Goal: Task Accomplishment & Management: Use online tool/utility

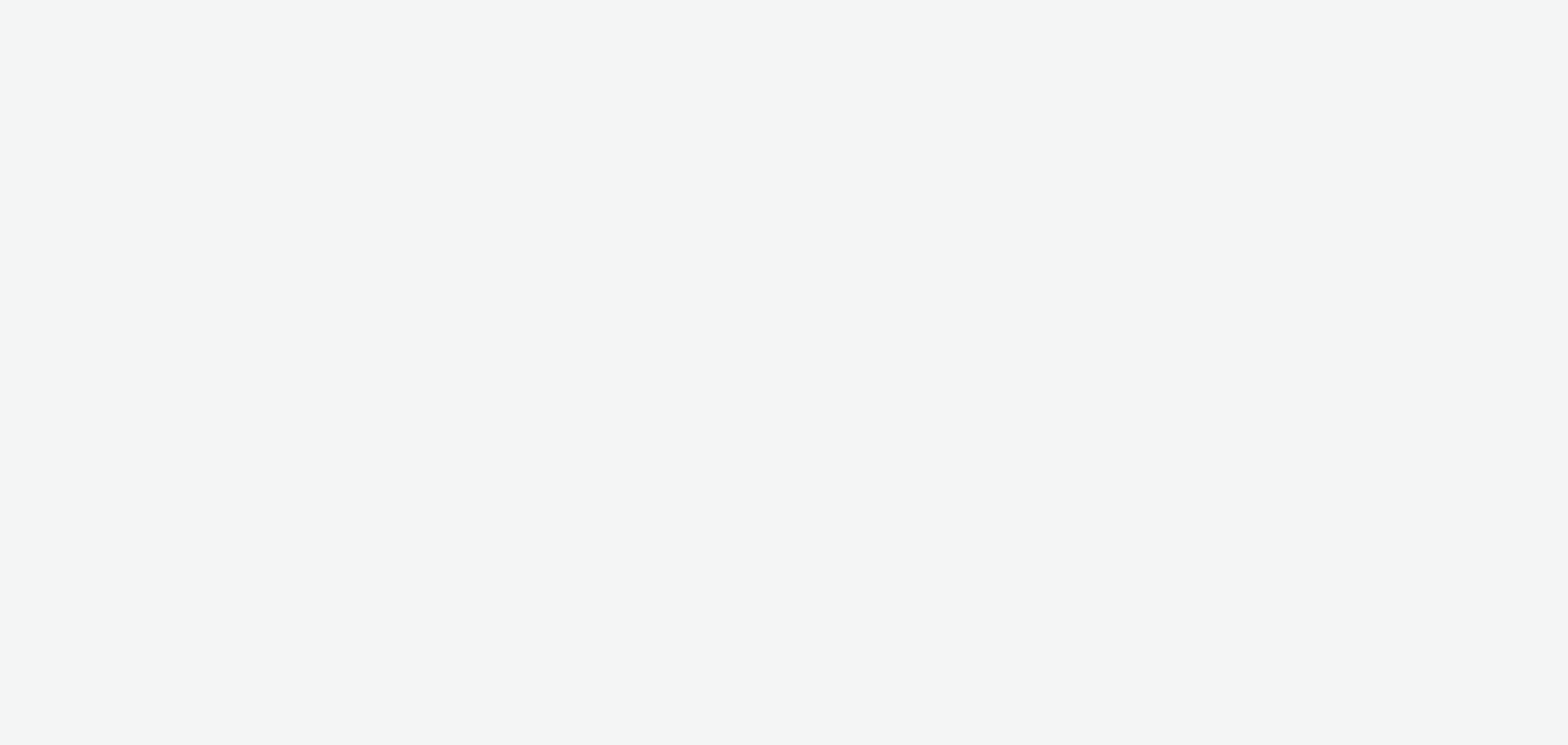
select select "a1f58486-1528-4f8c-8610-e1cdd7553bc1"
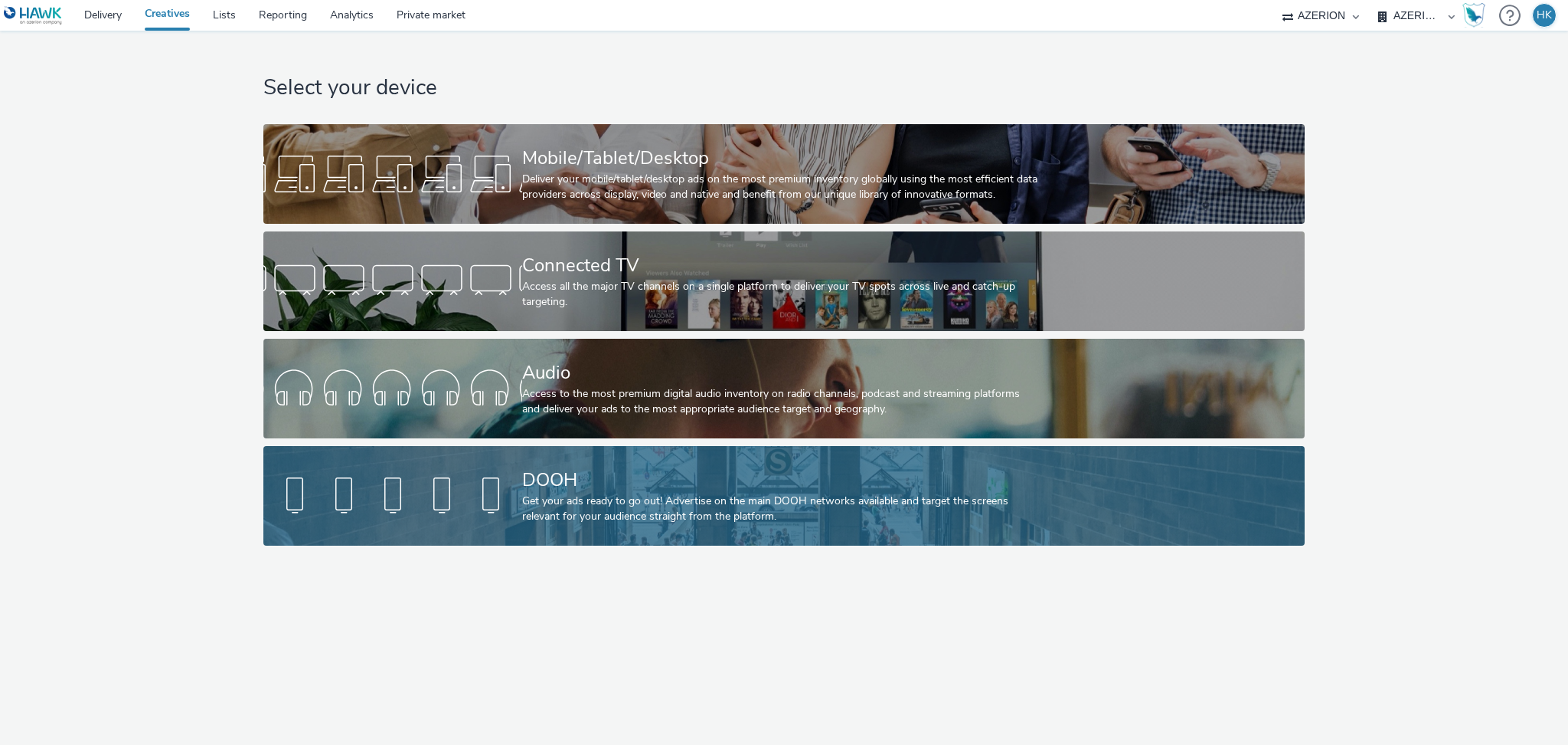
click at [699, 530] on div "DOOH Get your ads ready to go out! Advertise on the main DOOH networks availabl…" at bounding box center [781, 496] width 518 height 100
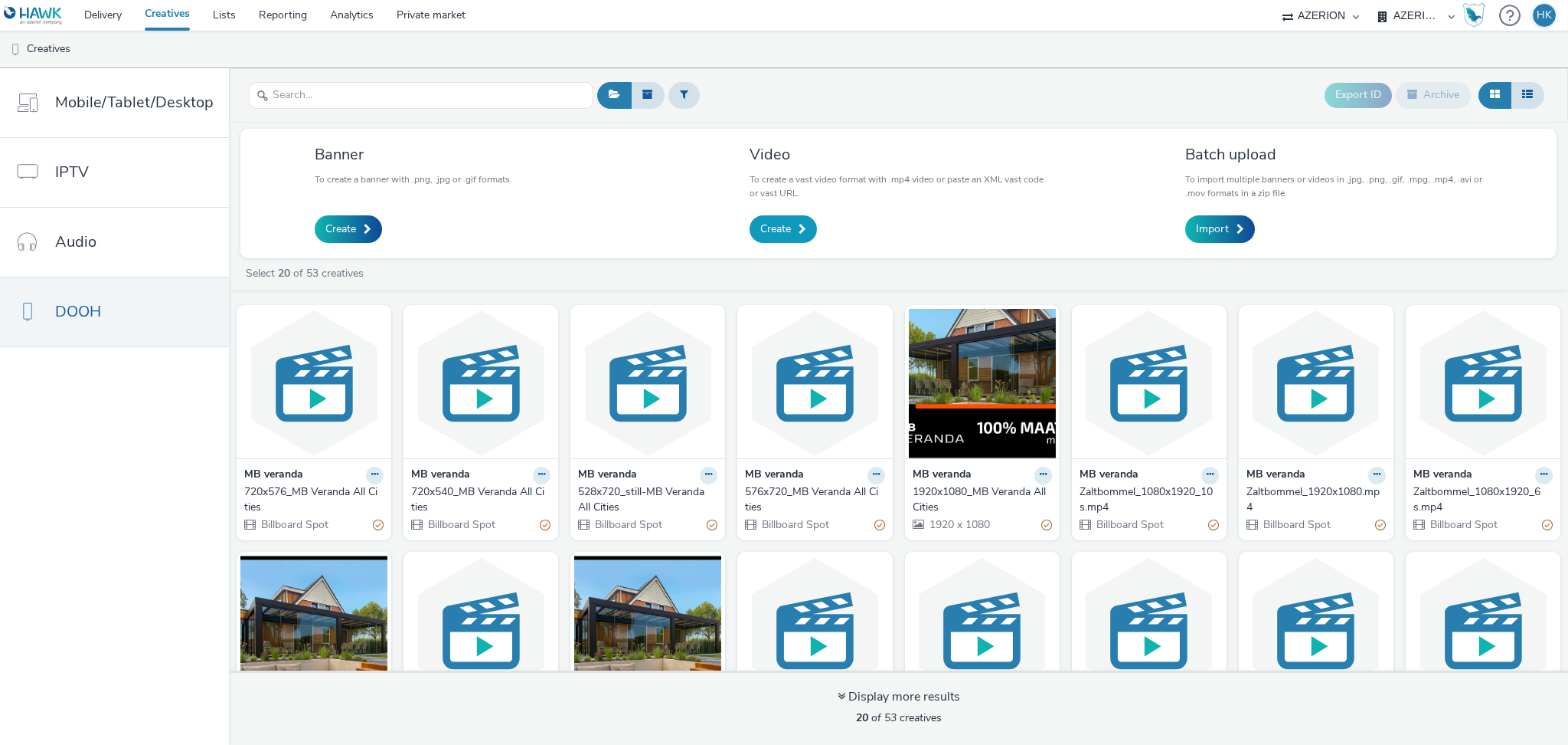
click at [783, 230] on span "Create" at bounding box center [776, 229] width 31 height 15
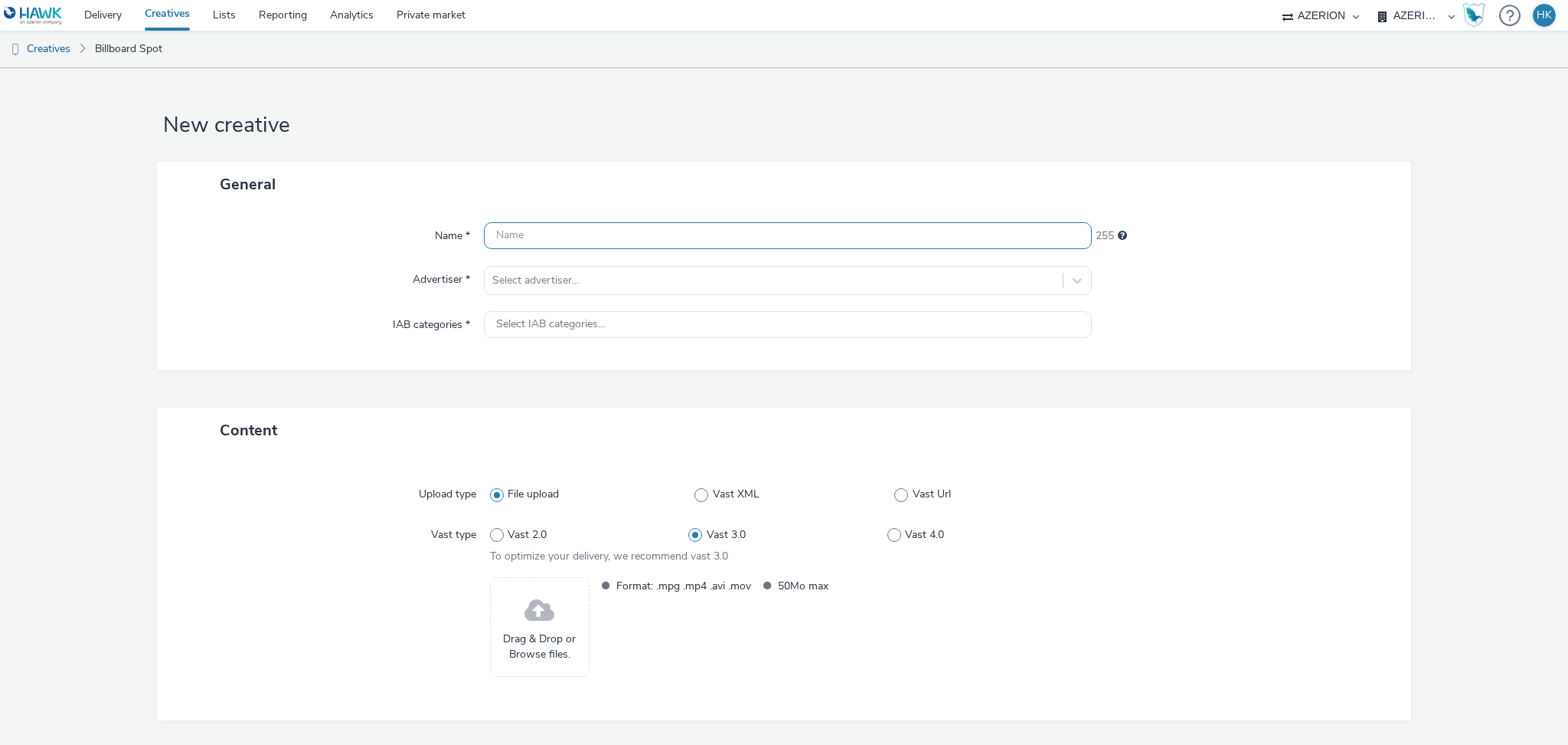
click at [667, 239] on input "text" at bounding box center [788, 235] width 608 height 27
paste input "ThinkYellow_VeiligheidsregioHaaglanden"
type input "ThinkYellow_VeiligheidsregioHaaglanden | Basic Fit | DOOH"
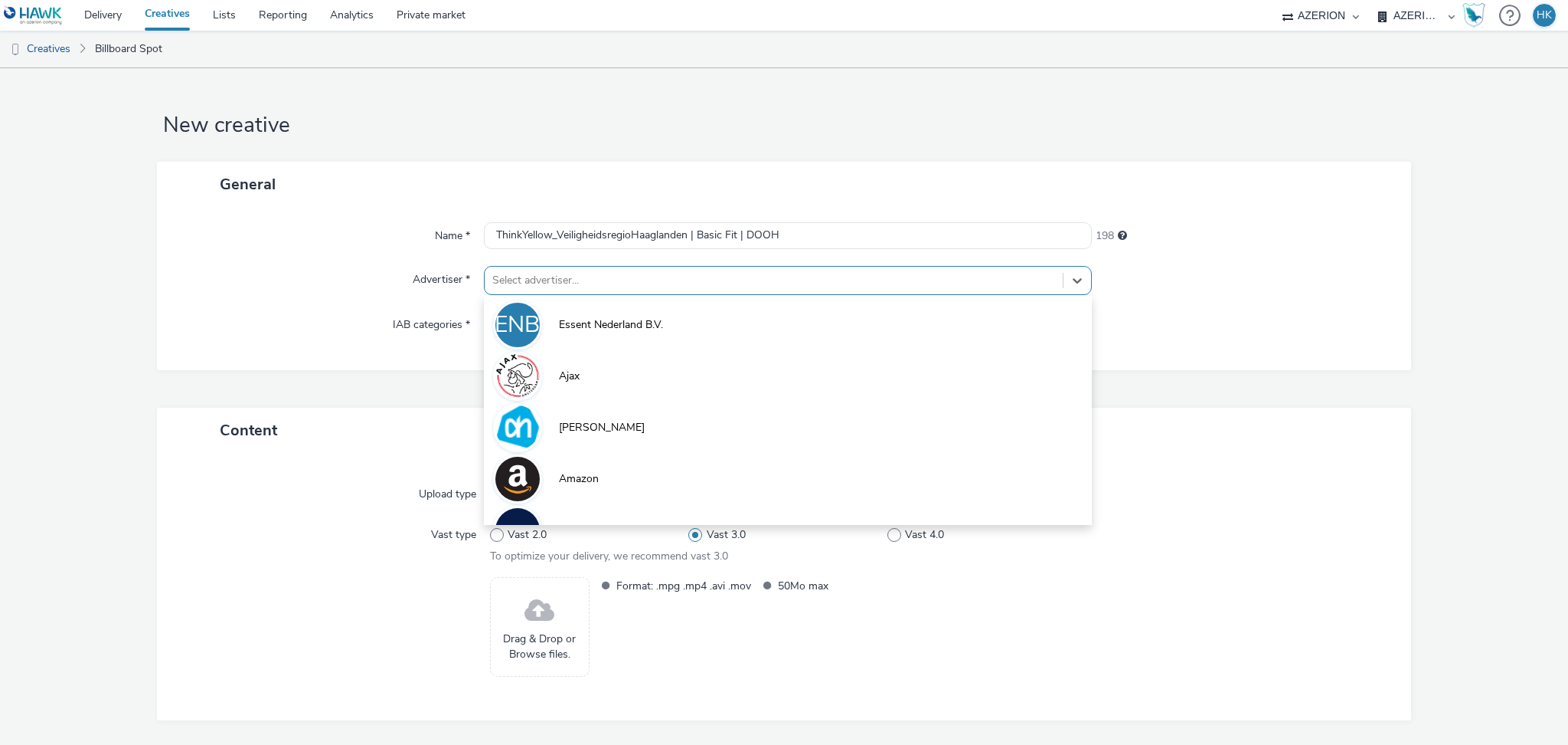
click at [658, 277] on div at bounding box center [773, 280] width 563 height 19
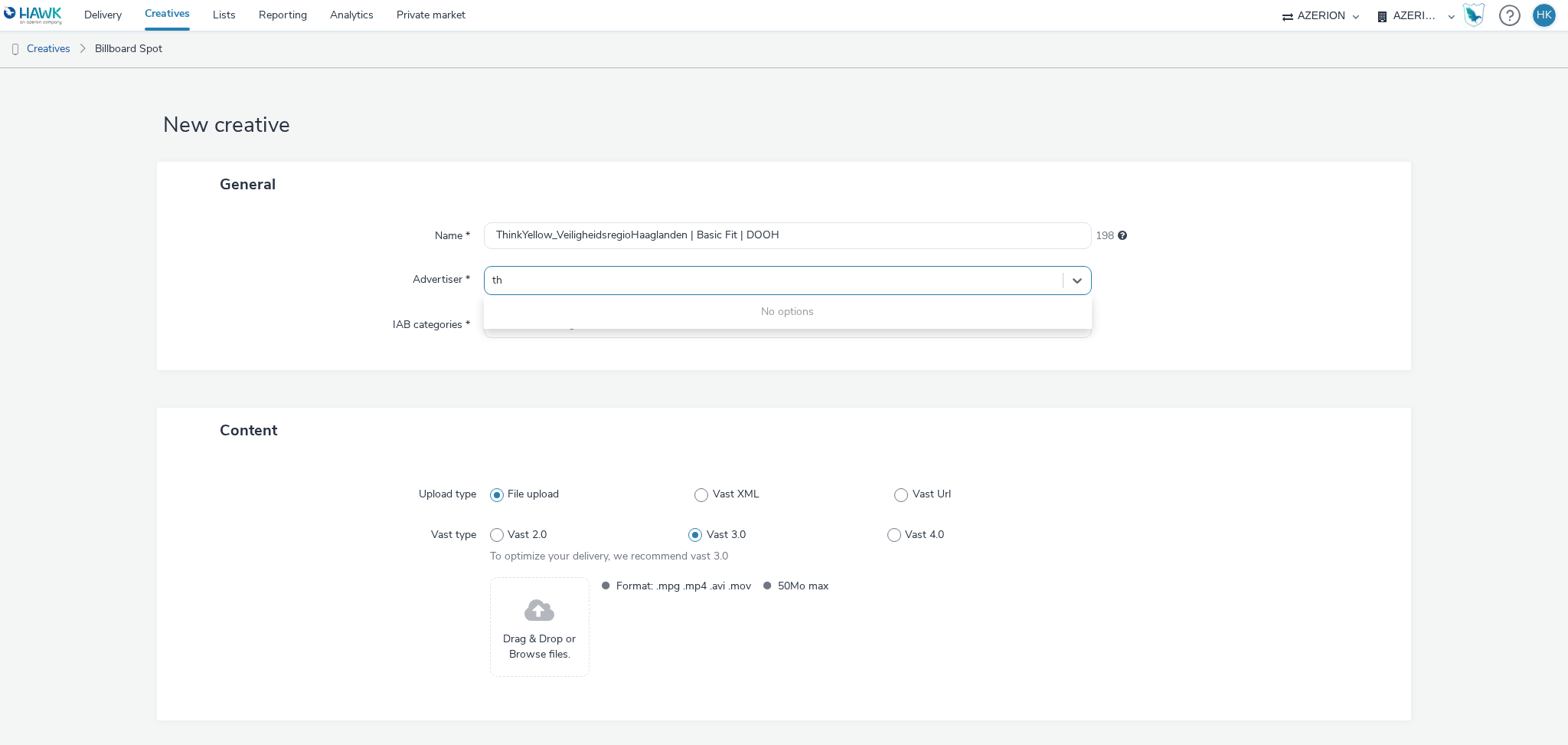
type input "t"
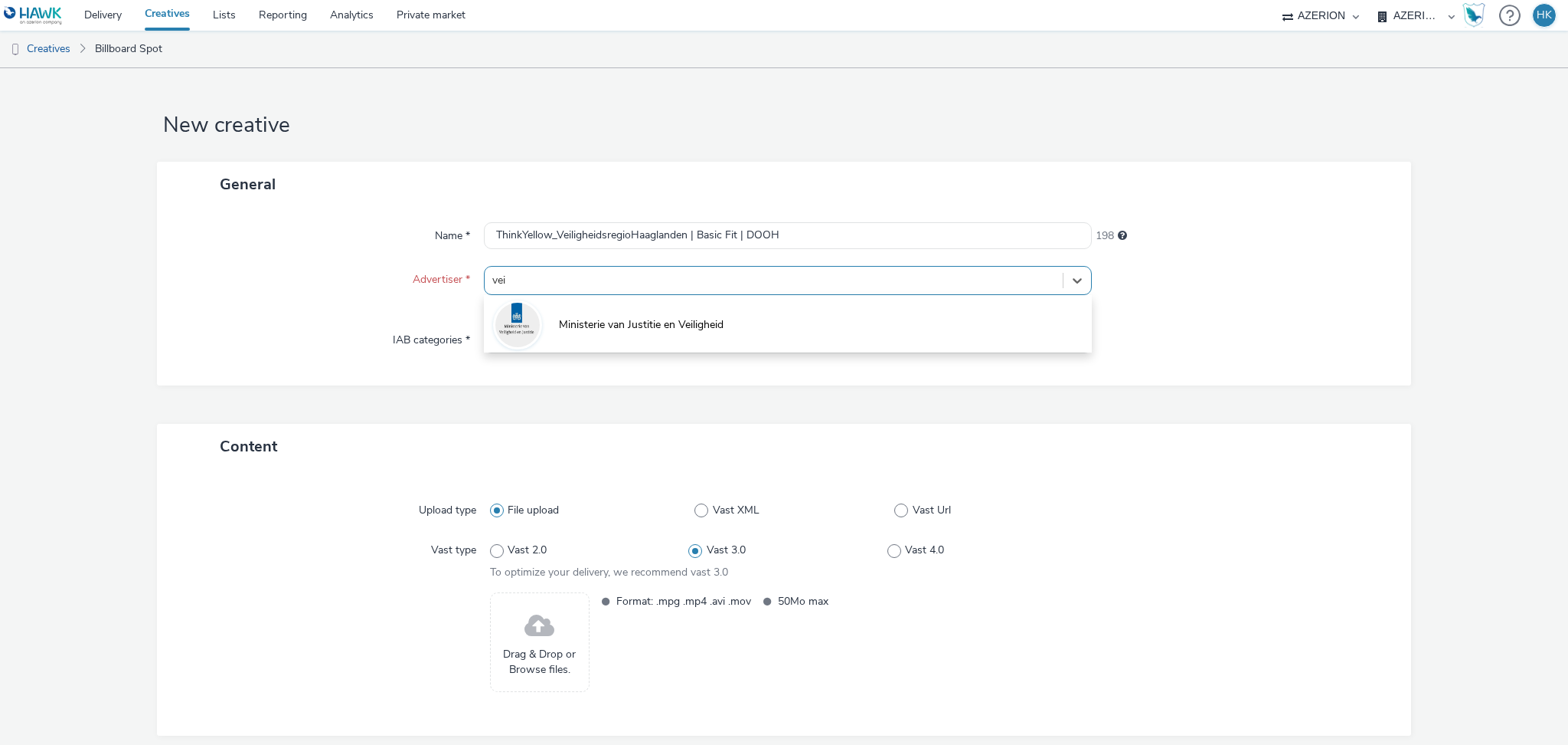
type input "vei"
drag, startPoint x: 555, startPoint y: 228, endPoint x: 686, endPoint y: 236, distance: 131.2
click at [686, 236] on input "ThinkYellow_VeiligheidsregioHaaglanden | Basic Fit | DOOH" at bounding box center [788, 235] width 608 height 27
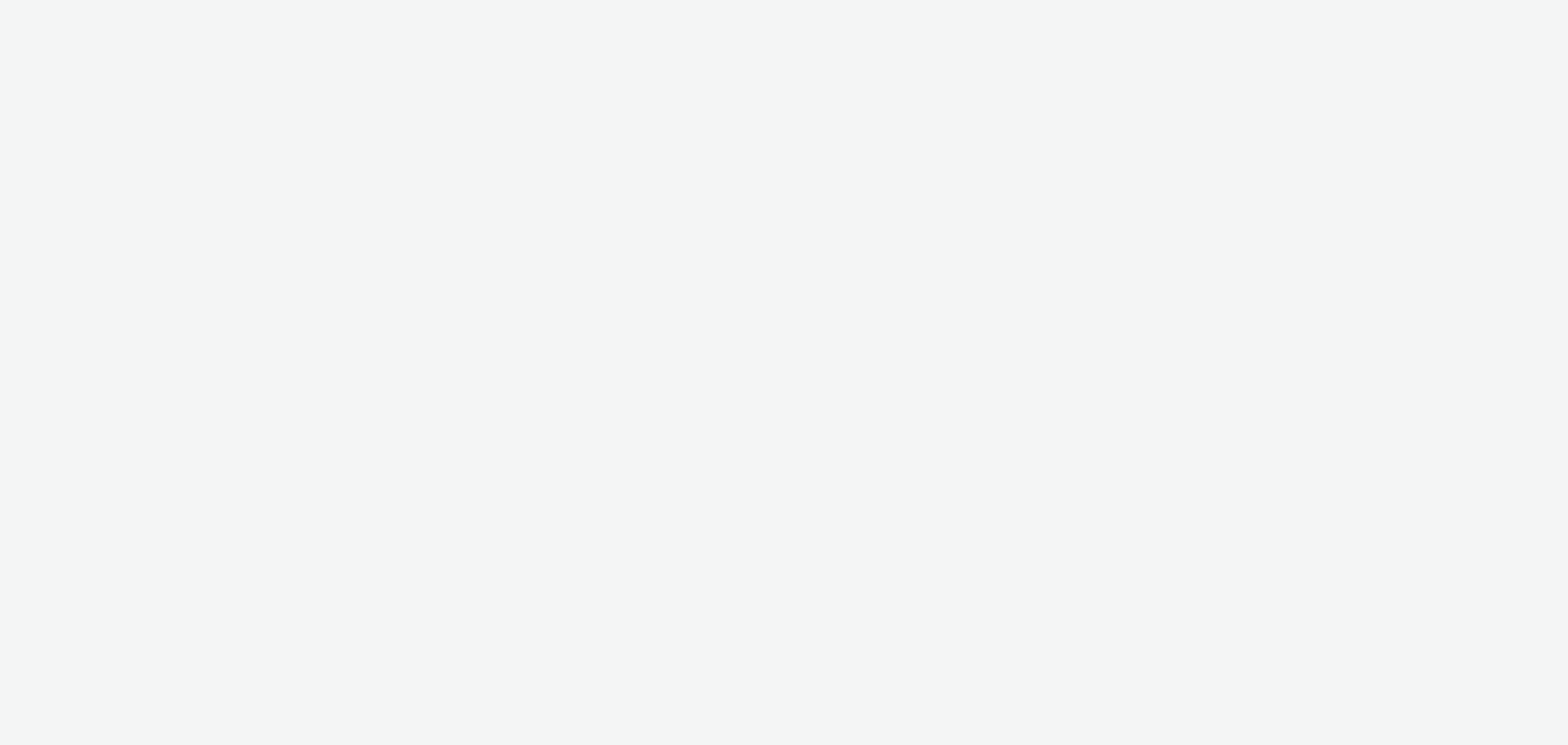
select select "a1f58486-1528-4f8c-8610-e1cdd7553bc1"
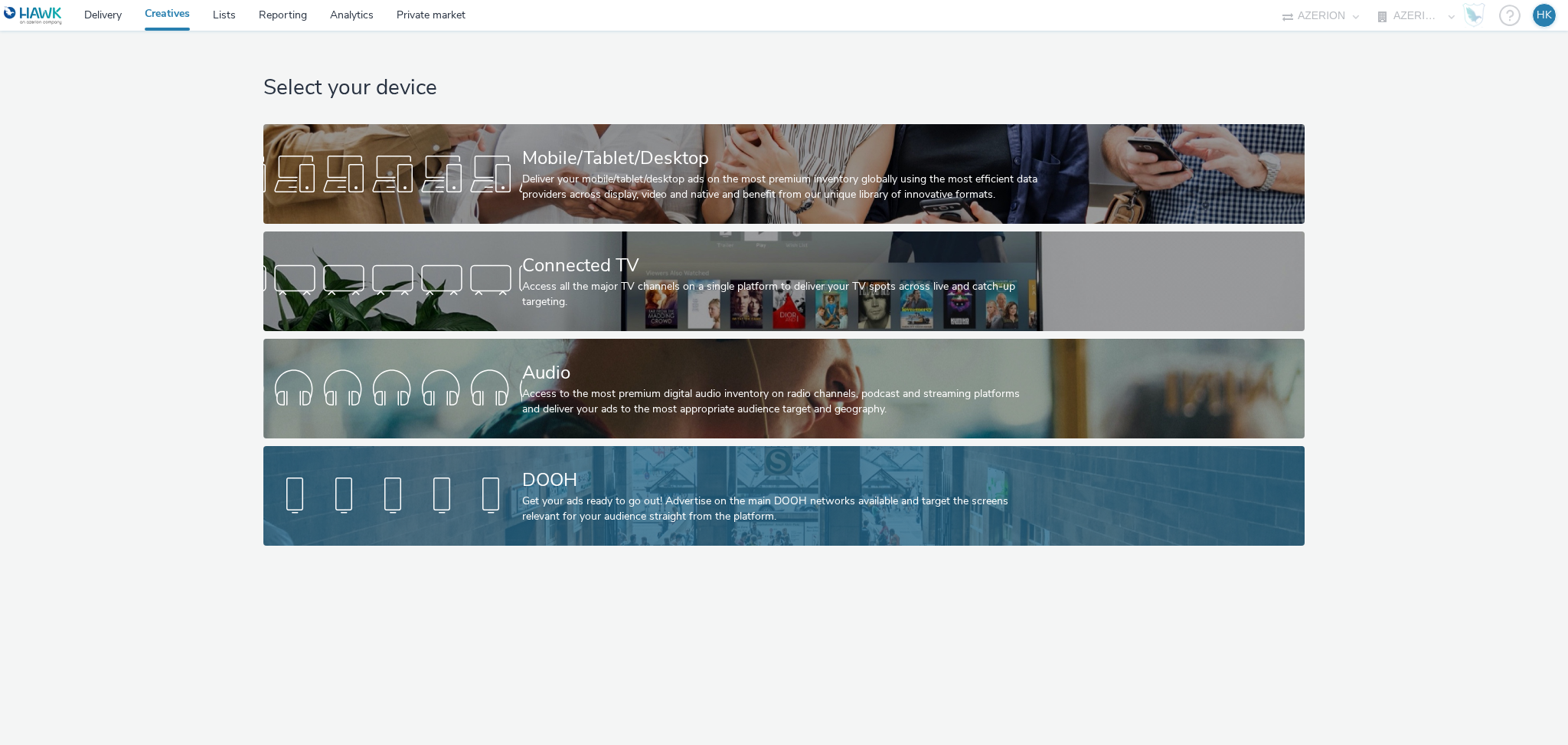
click at [664, 451] on div "DOOH Get your ads ready to go out! Advertise on the main DOOH networks availabl…" at bounding box center [781, 496] width 518 height 100
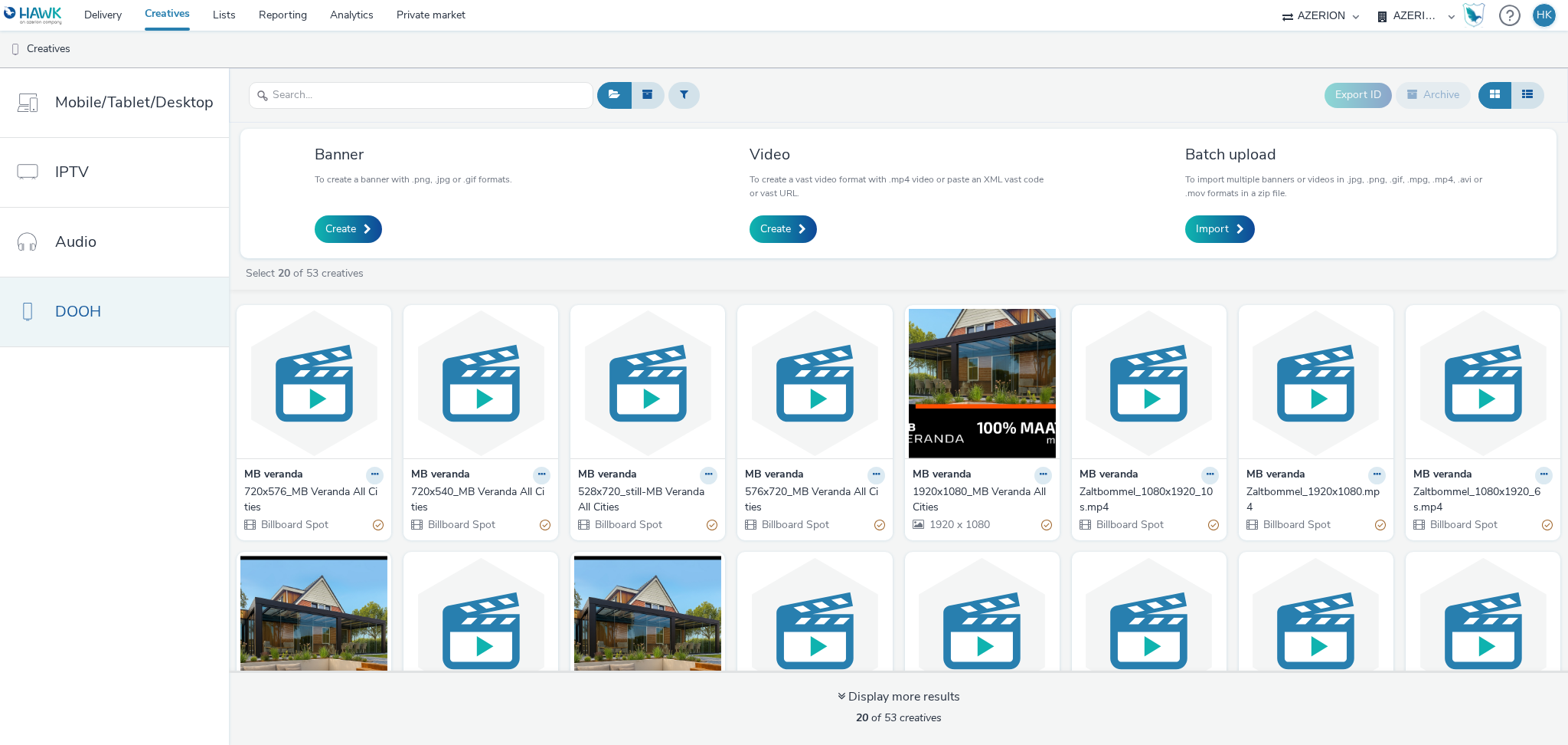
click at [141, 325] on link "DOOH" at bounding box center [114, 312] width 229 height 69
click at [778, 225] on span "Create" at bounding box center [776, 229] width 31 height 15
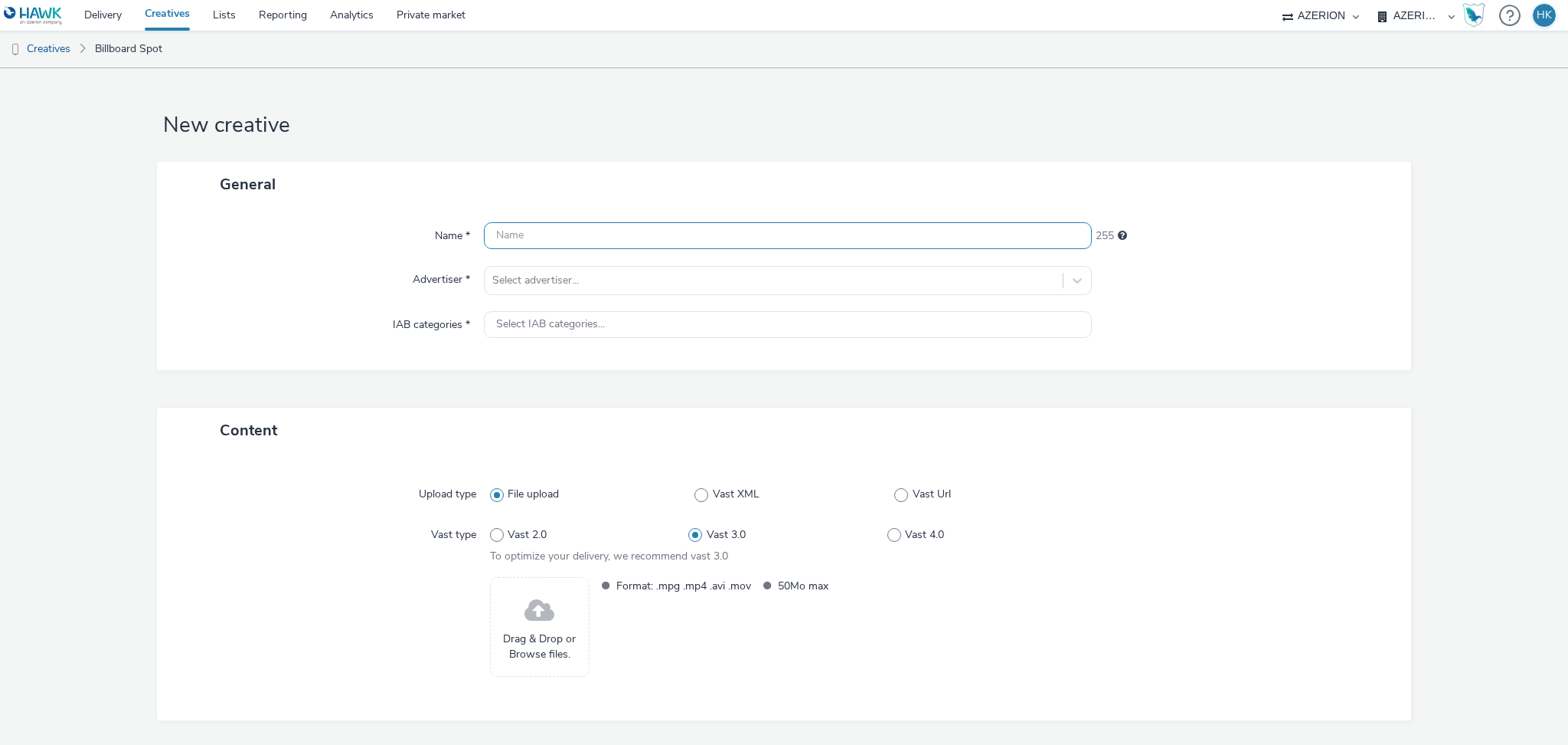
click at [702, 236] on input "text" at bounding box center [788, 235] width 608 height 27
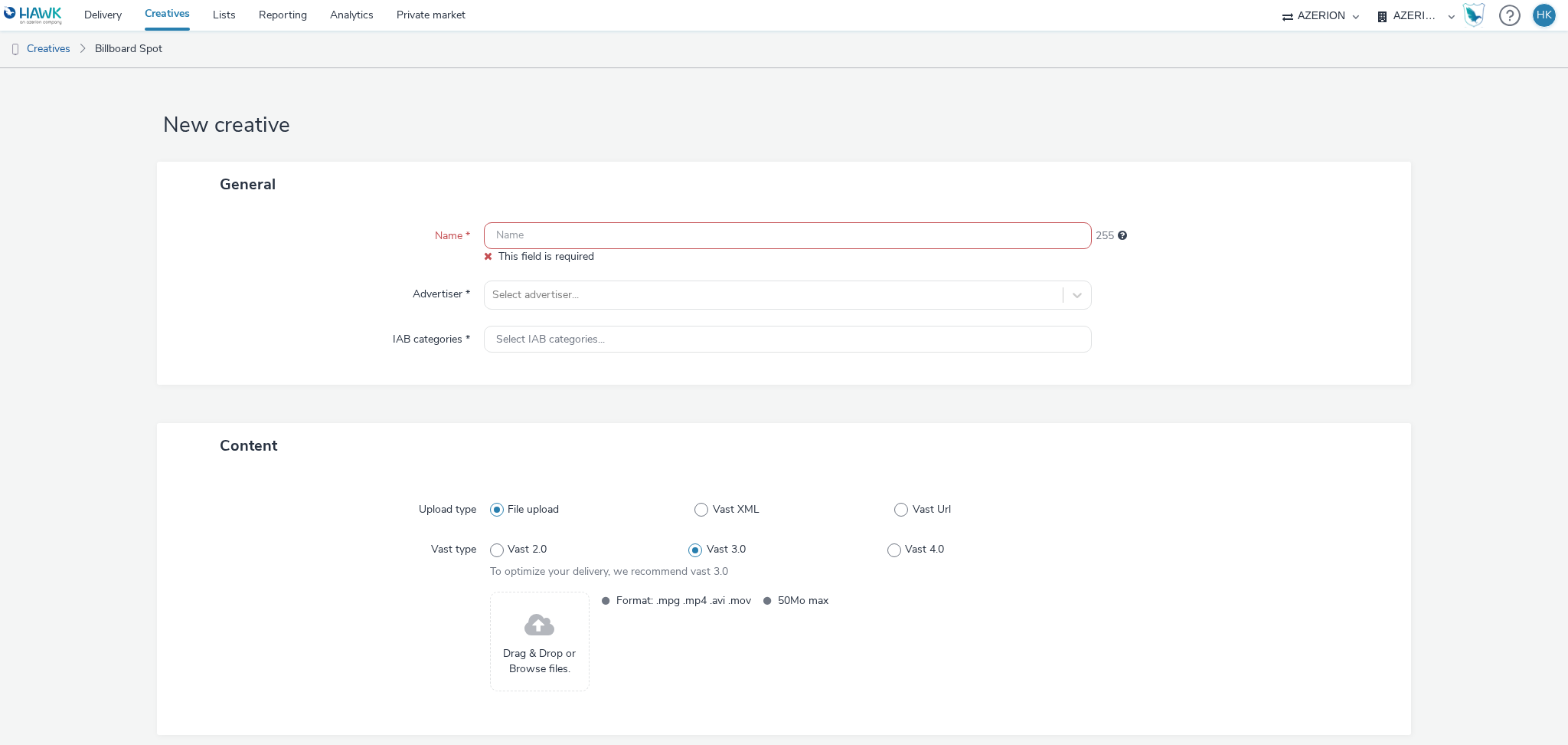
paste input "ThinkYellow_VeiligheidsregioHaaglanden"
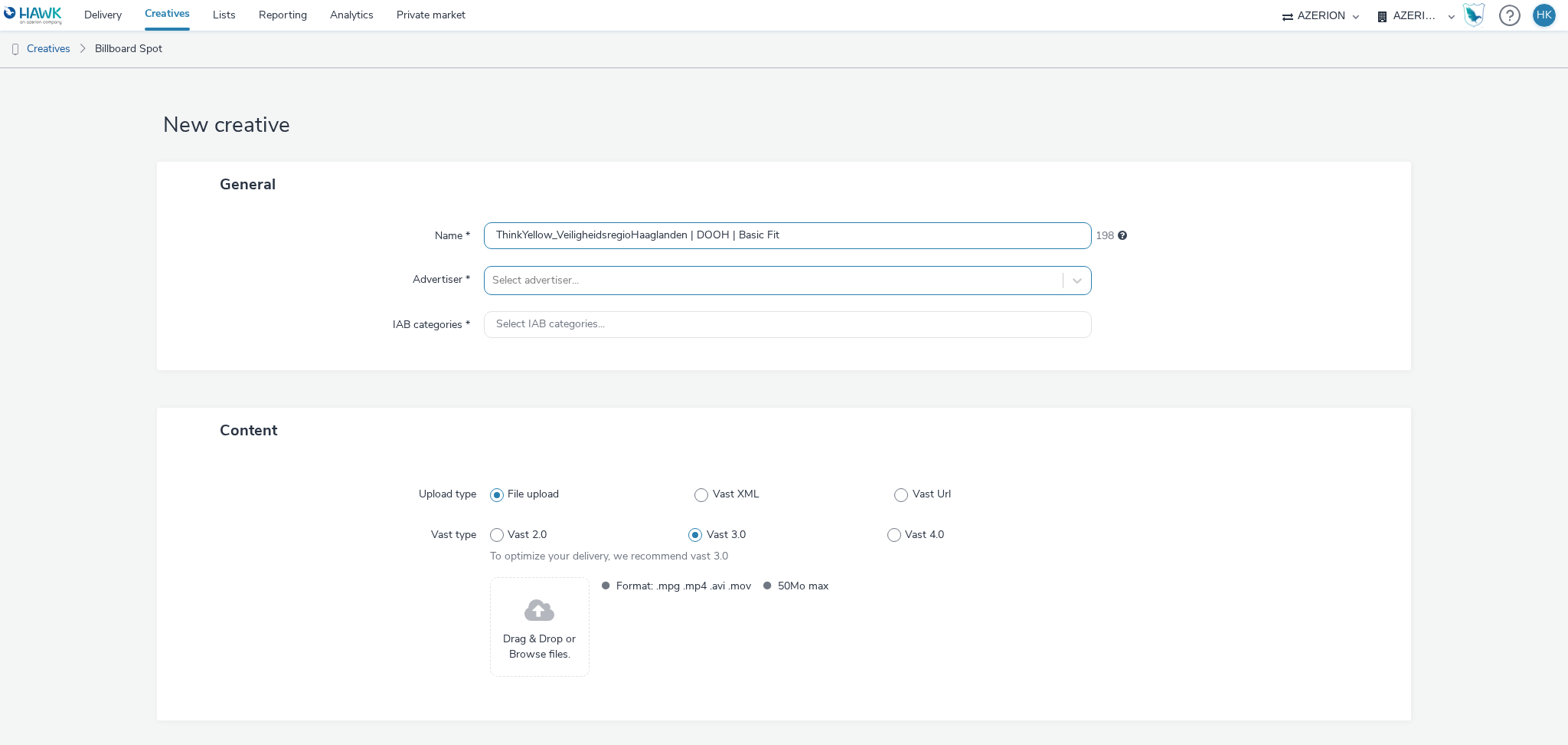
type input "ThinkYellow_VeiligheidsregioHaaglanden | DOOH | Basic Fit"
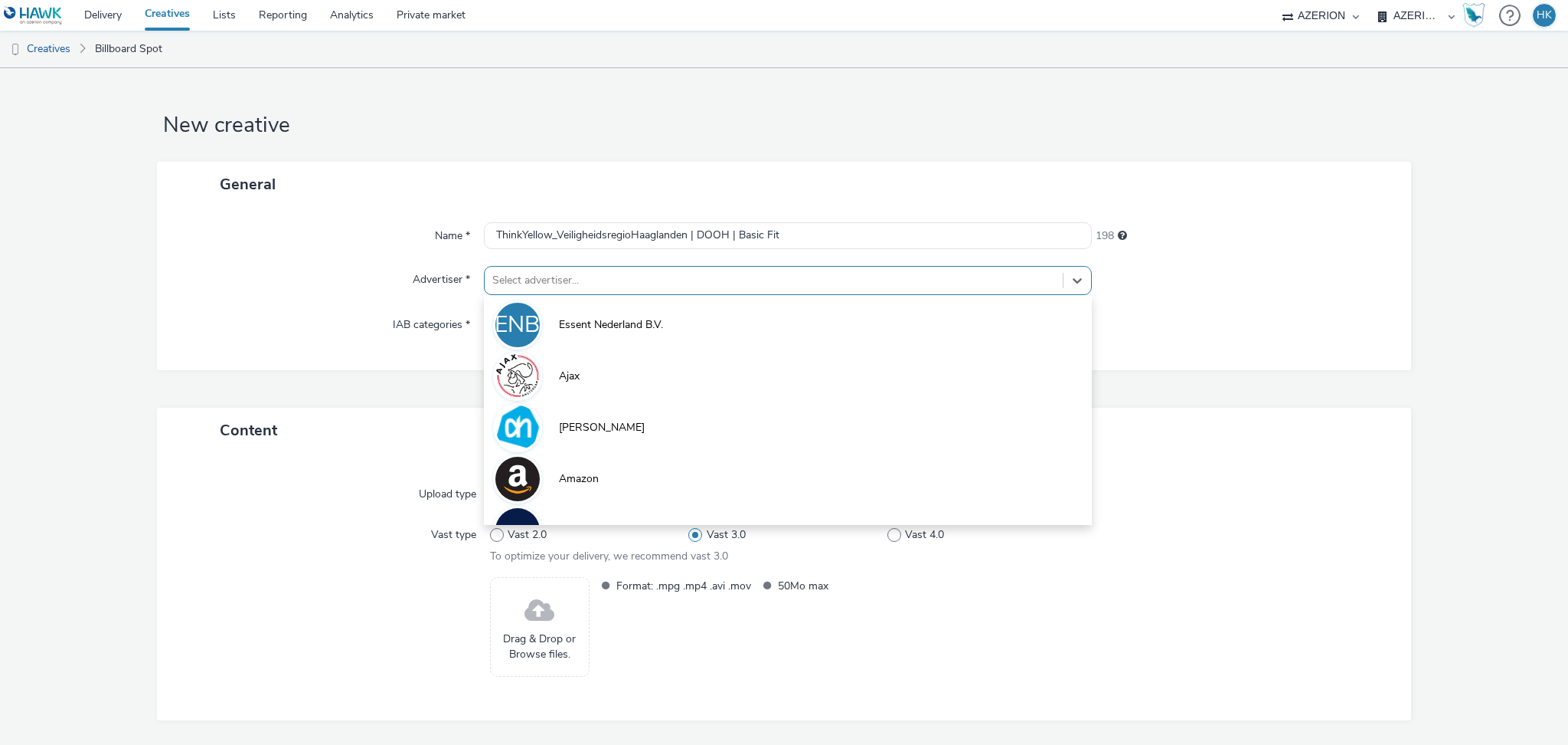
click at [525, 279] on div at bounding box center [773, 280] width 563 height 19
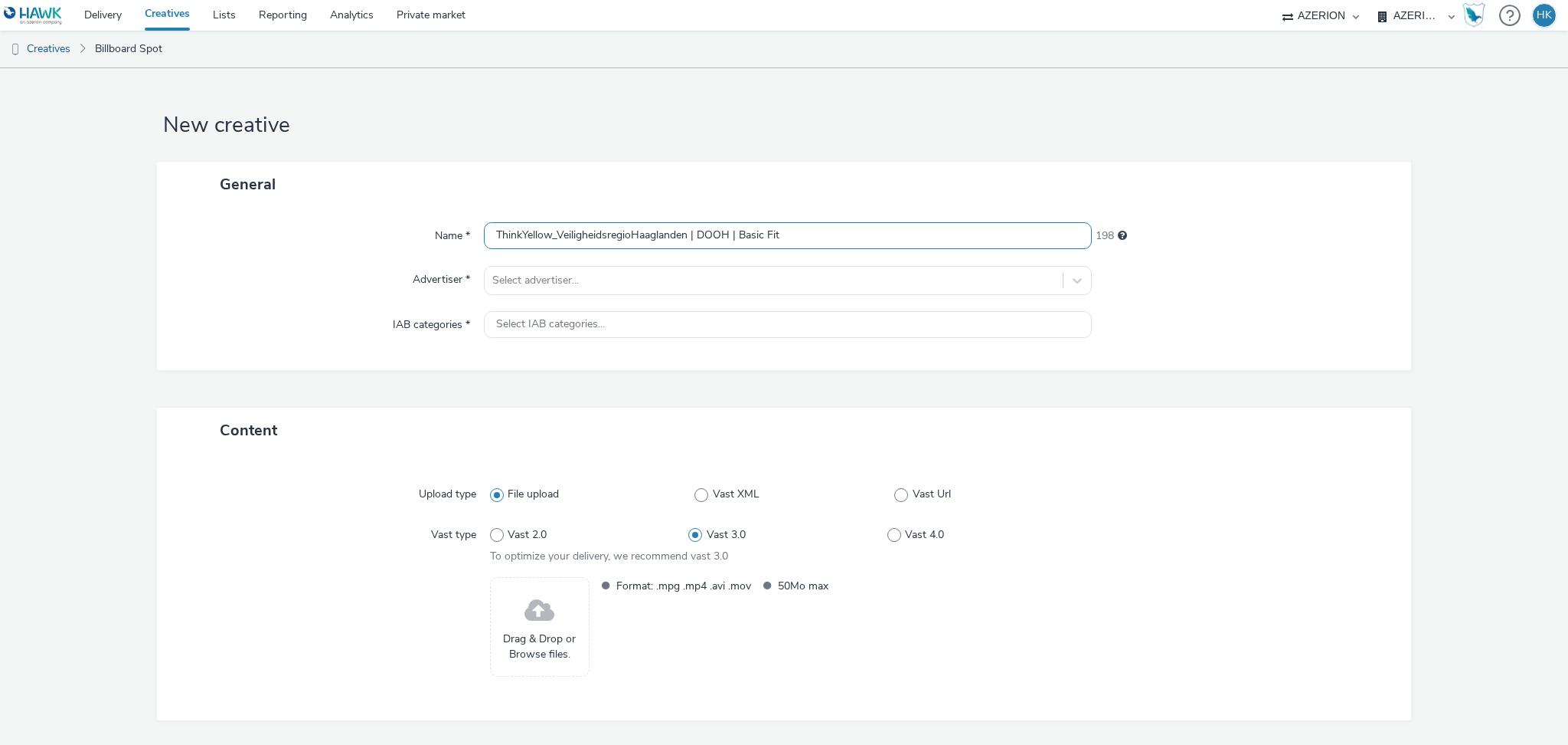
drag, startPoint x: 553, startPoint y: 230, endPoint x: 631, endPoint y: 236, distance: 78.2
click at [631, 236] on input "ThinkYellow_VeiligheidsregioHaaglanden | DOOH | Basic Fit" at bounding box center [788, 235] width 608 height 27
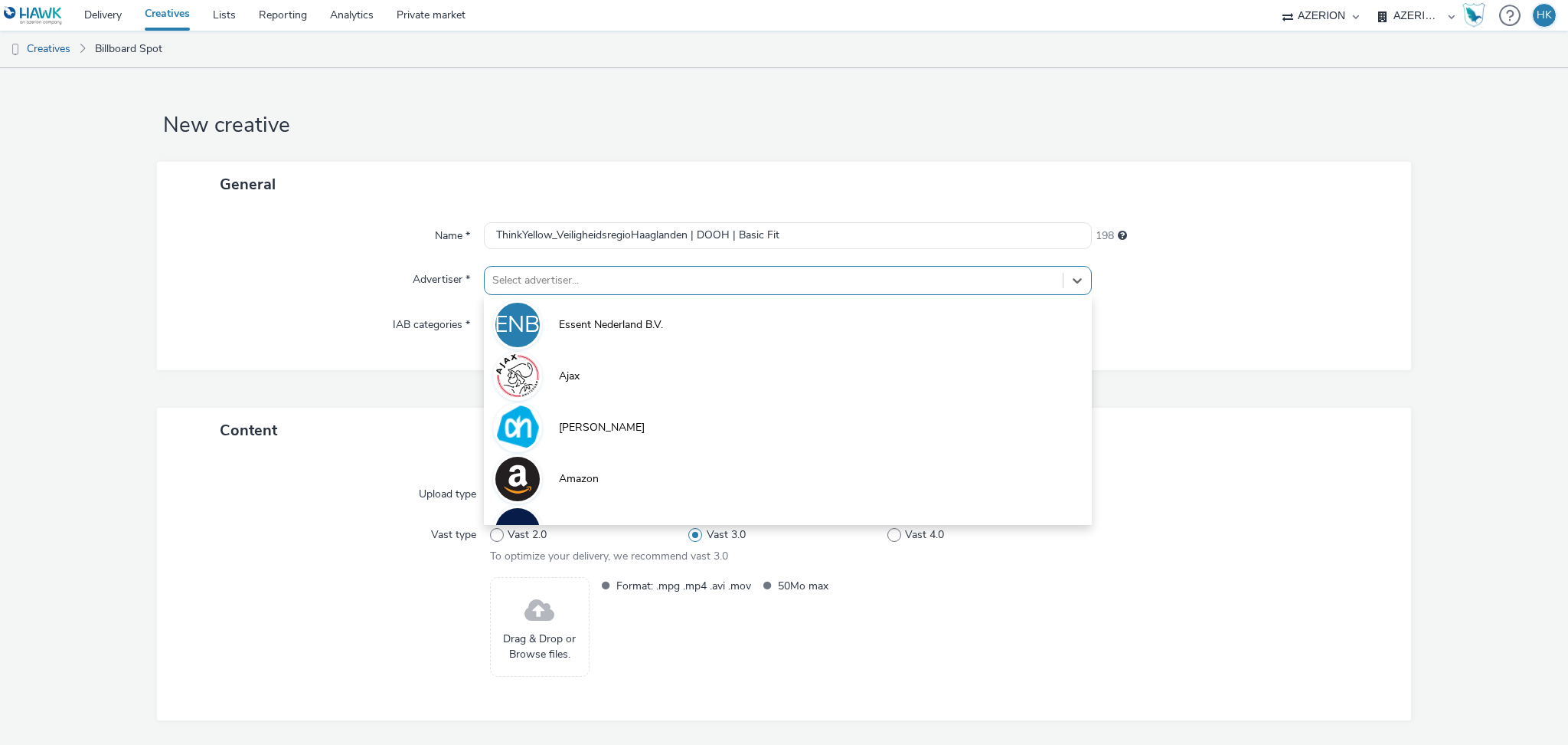
click at [615, 280] on div at bounding box center [773, 280] width 563 height 19
paste input "Veiligheidsregio"
type input "Veiligheidsregio"
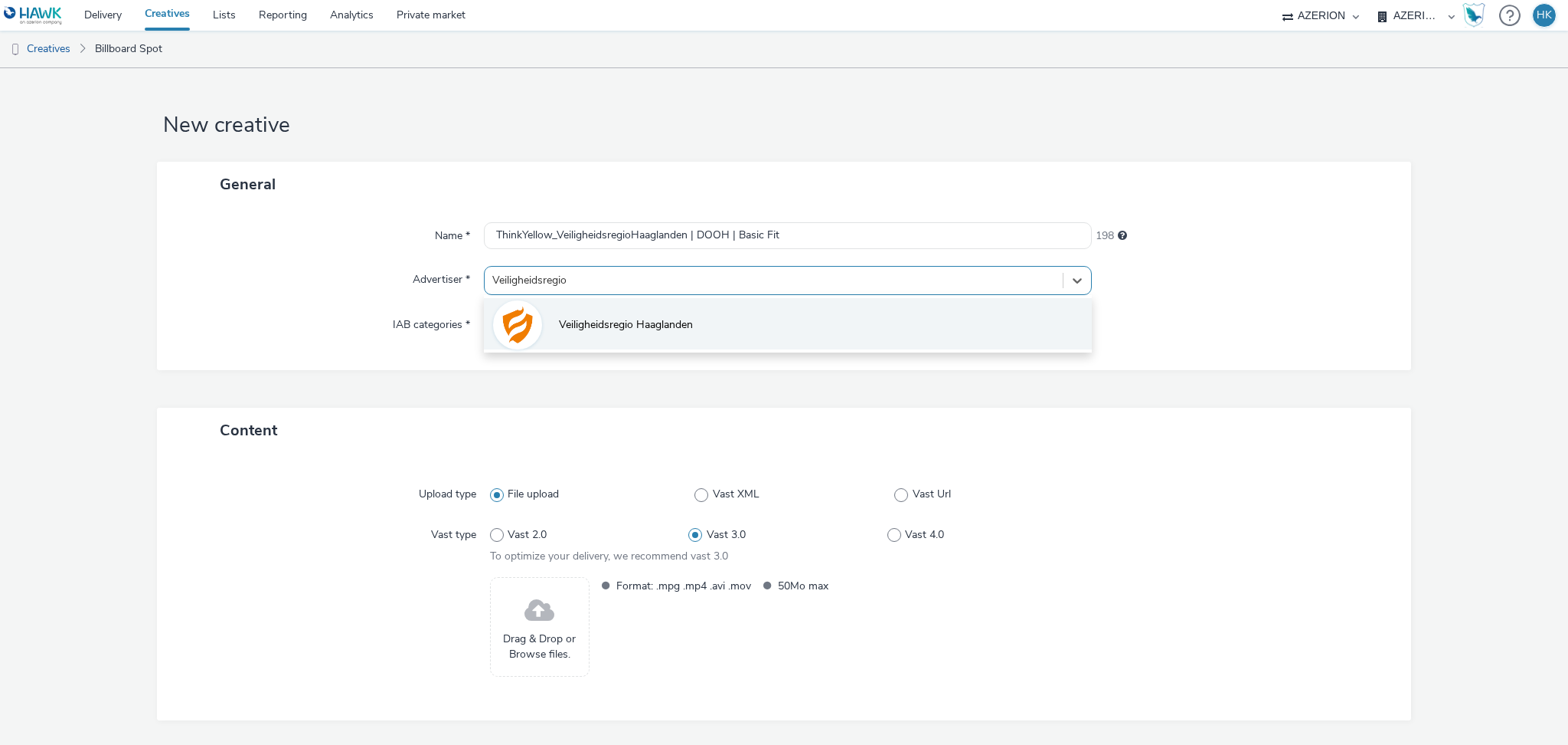
click at [622, 307] on li "Veiligheidsregio Haaglanden" at bounding box center [788, 323] width 608 height 51
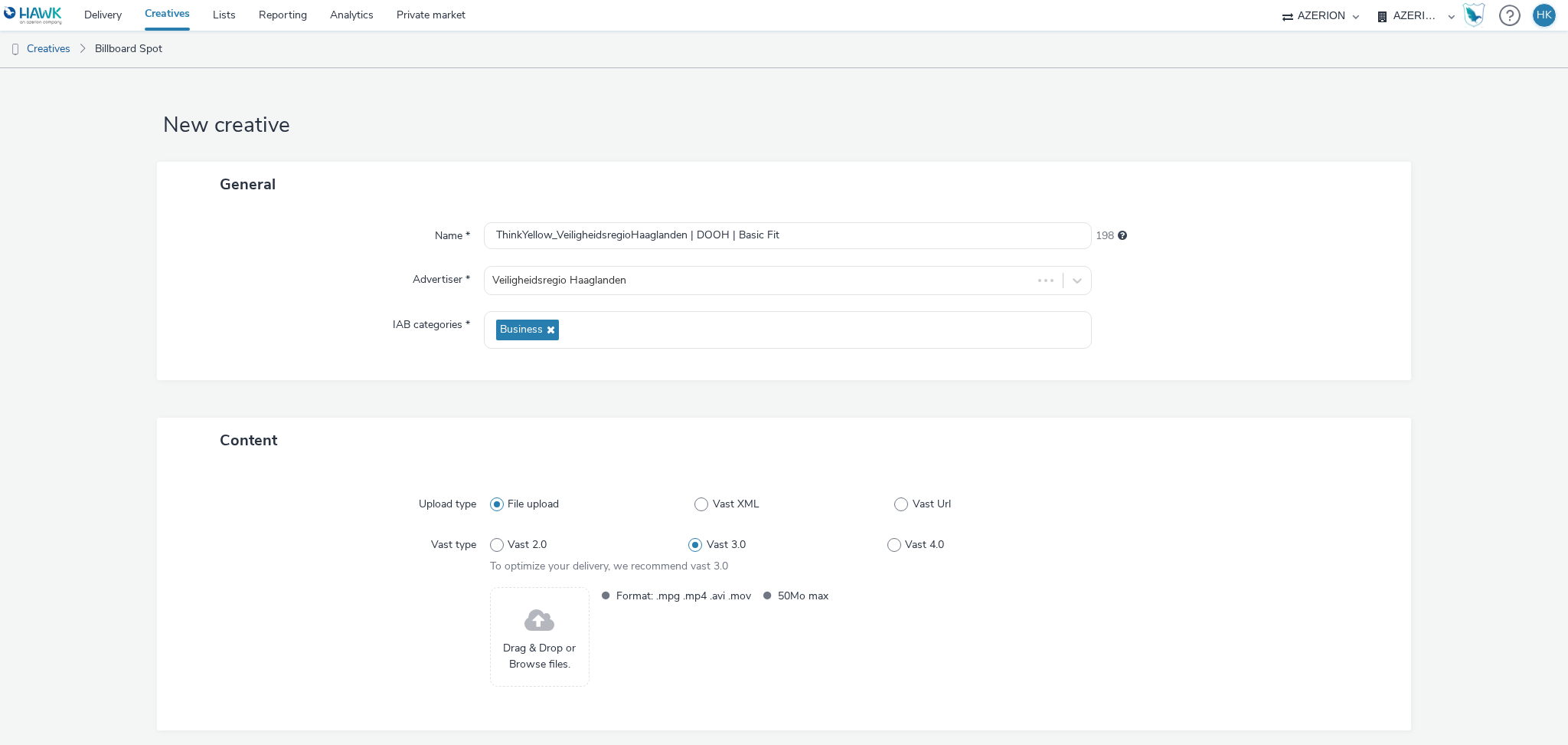
click at [1423, 317] on form "New creative General Name * ThinkYellow_VeiligheidsregioHaaglanden | DOOH | Bas…" at bounding box center [784, 437] width 1568 height 740
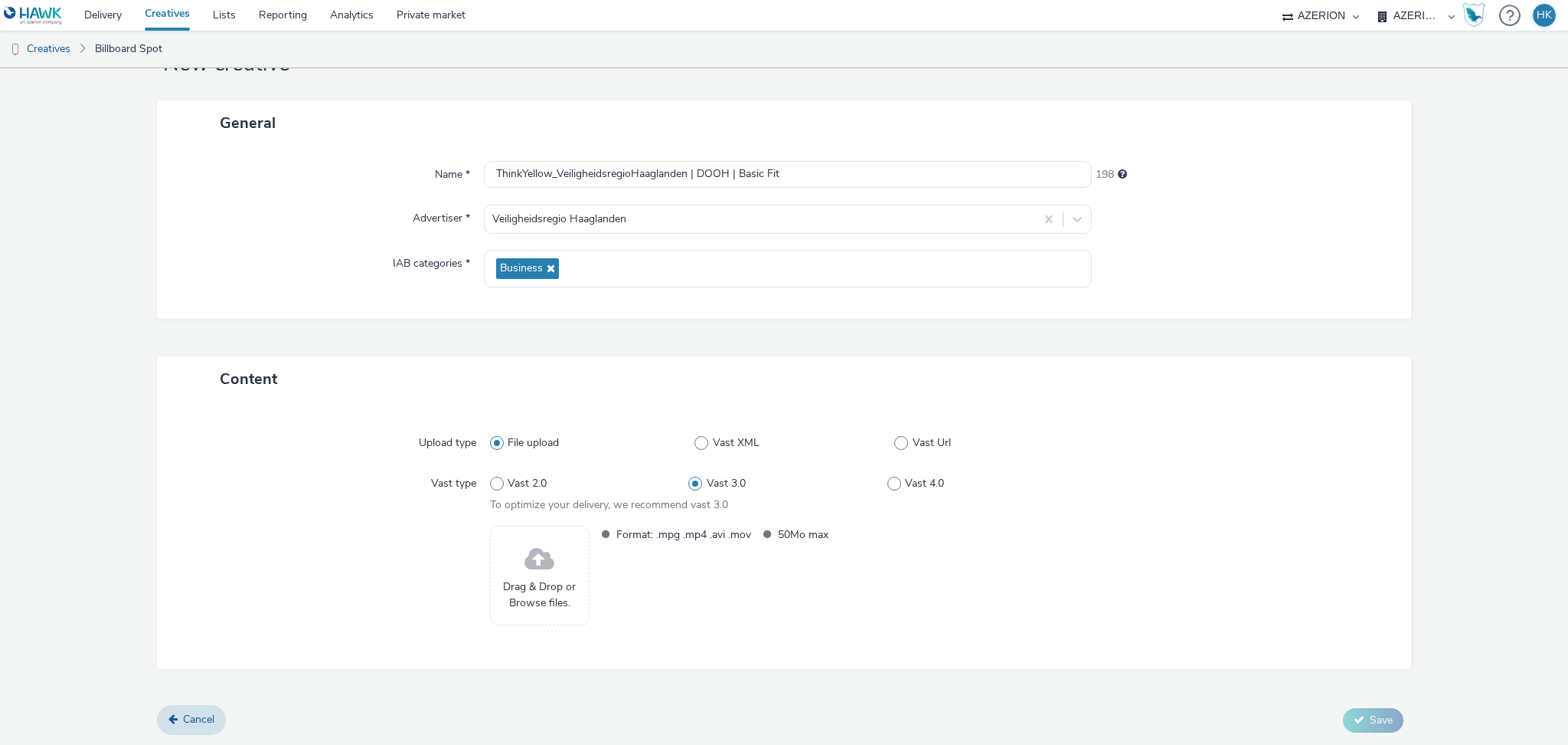
scroll to position [60, 0]
click at [558, 581] on span "Drag & Drop or Browse files." at bounding box center [540, 597] width 83 height 32
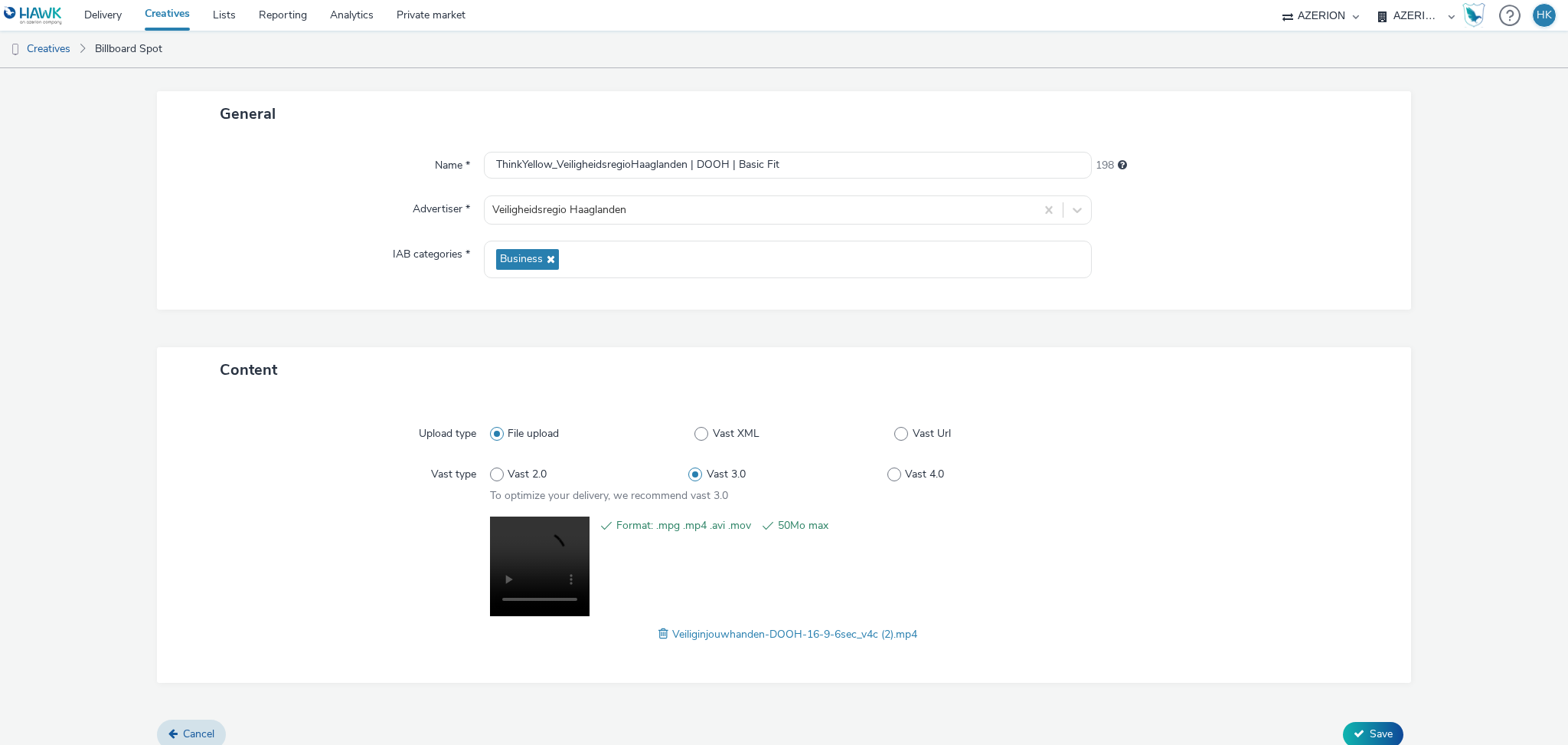
scroll to position [84, 0]
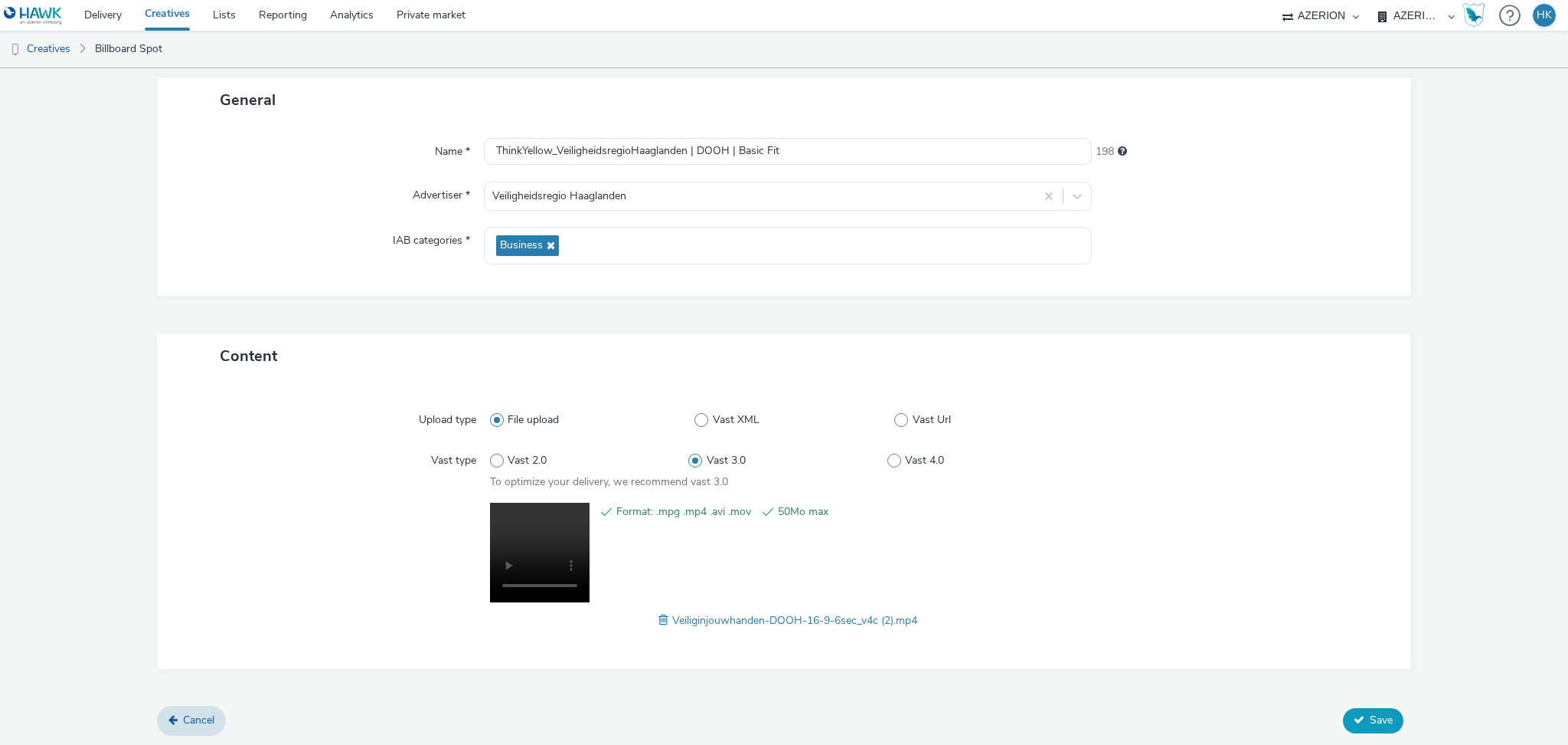
click at [1353, 718] on button "Save" at bounding box center [1374, 720] width 60 height 25
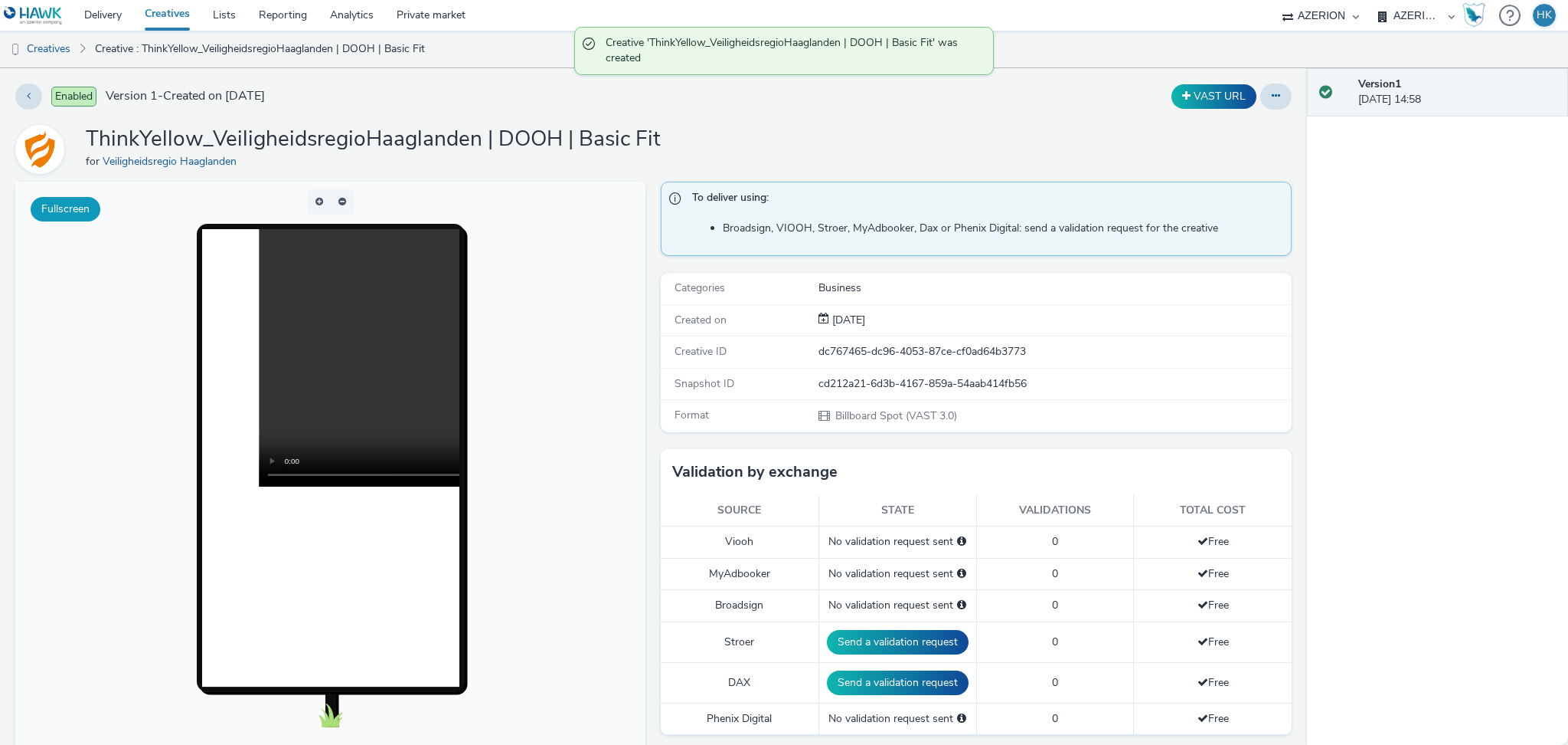
click at [89, 216] on button "Fullscreen" at bounding box center [65, 209] width 70 height 25
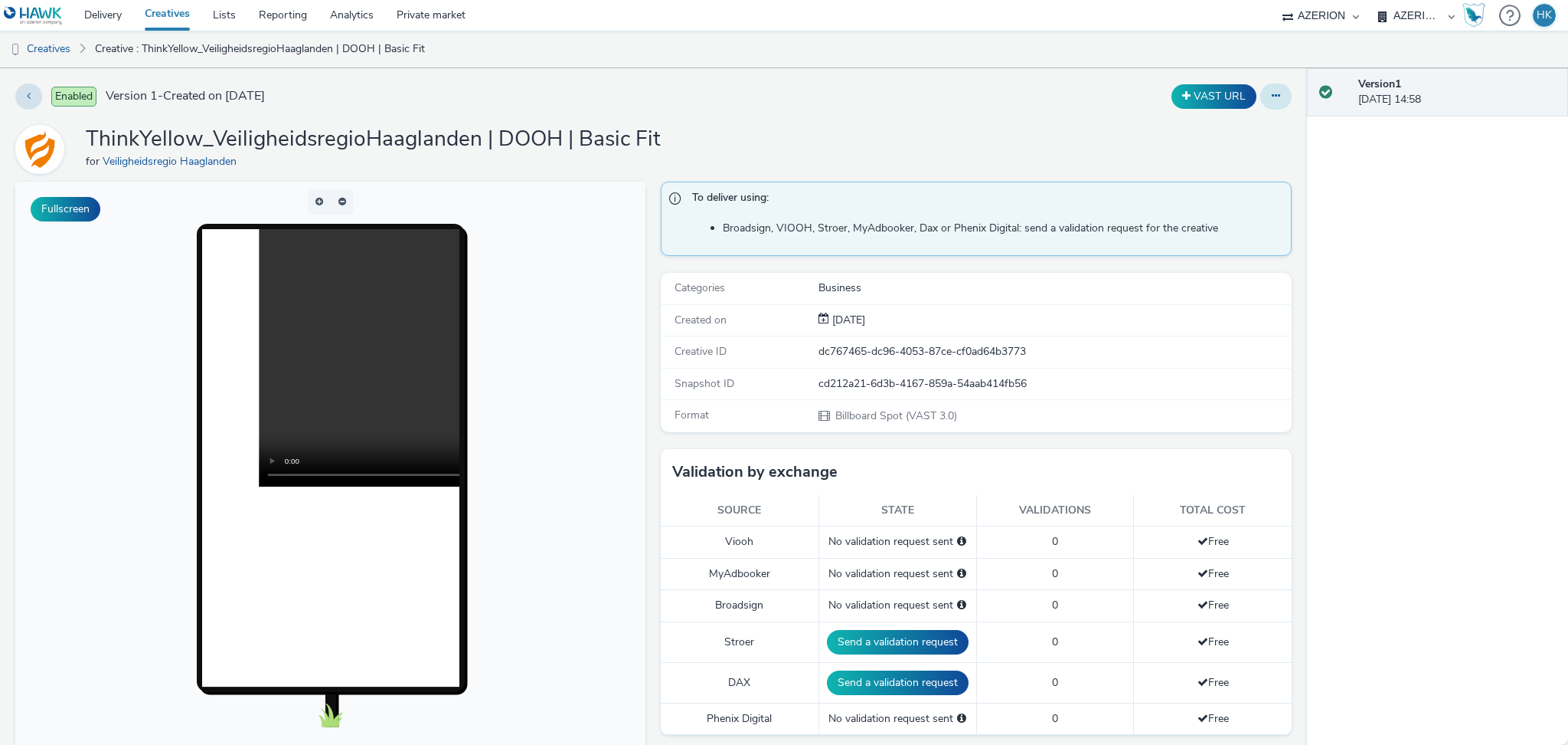
click at [1261, 99] on button at bounding box center [1276, 95] width 32 height 26
click at [1185, 120] on link "Edit" at bounding box center [1234, 127] width 115 height 31
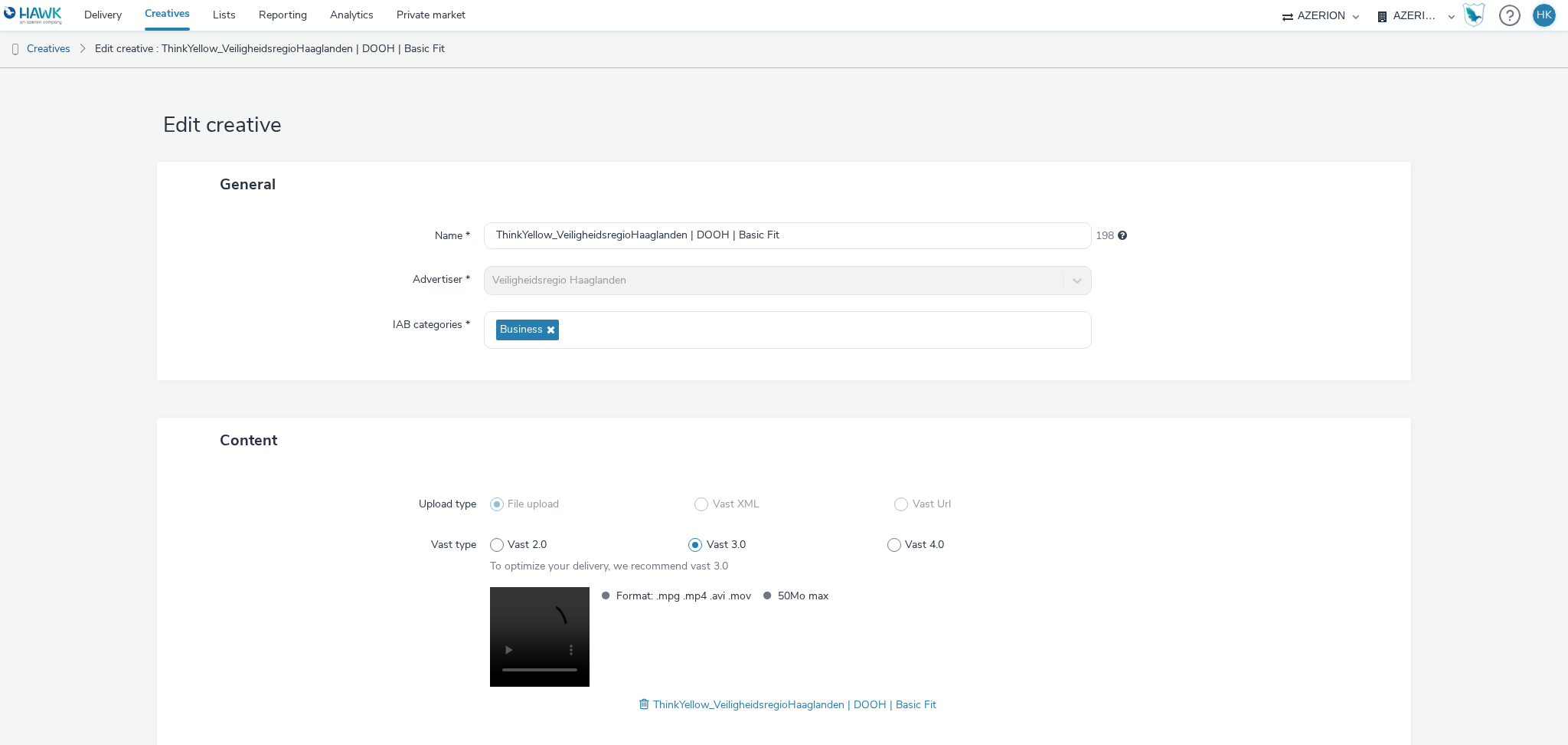
scroll to position [84, 0]
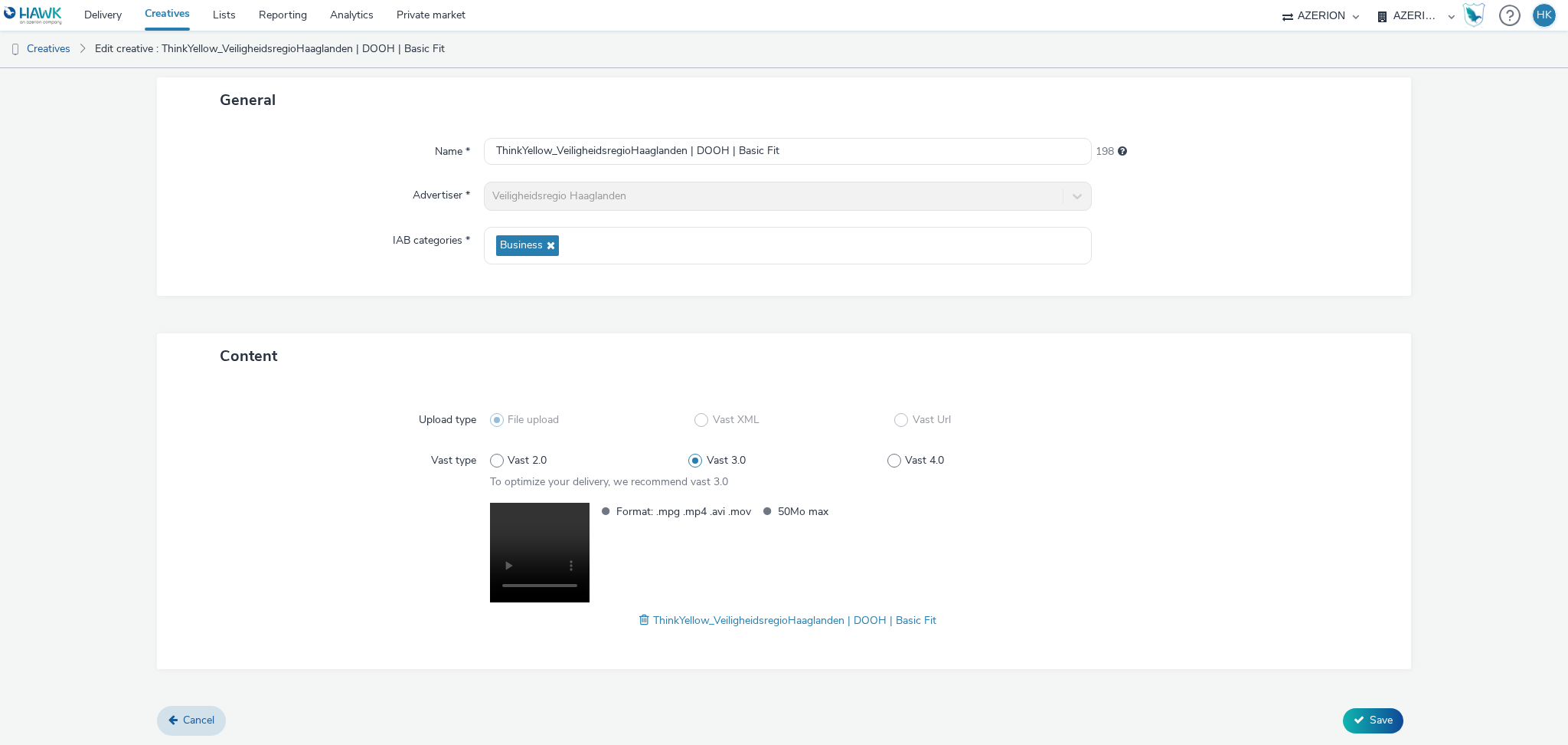
click at [1061, 643] on div "Upload type File upload Vast XML Vast Url Vast type Vast 2.0 Vast 3.0 Vast 4.0 …" at bounding box center [784, 524] width 1223 height 260
click at [1367, 726] on button "Save" at bounding box center [1374, 720] width 60 height 25
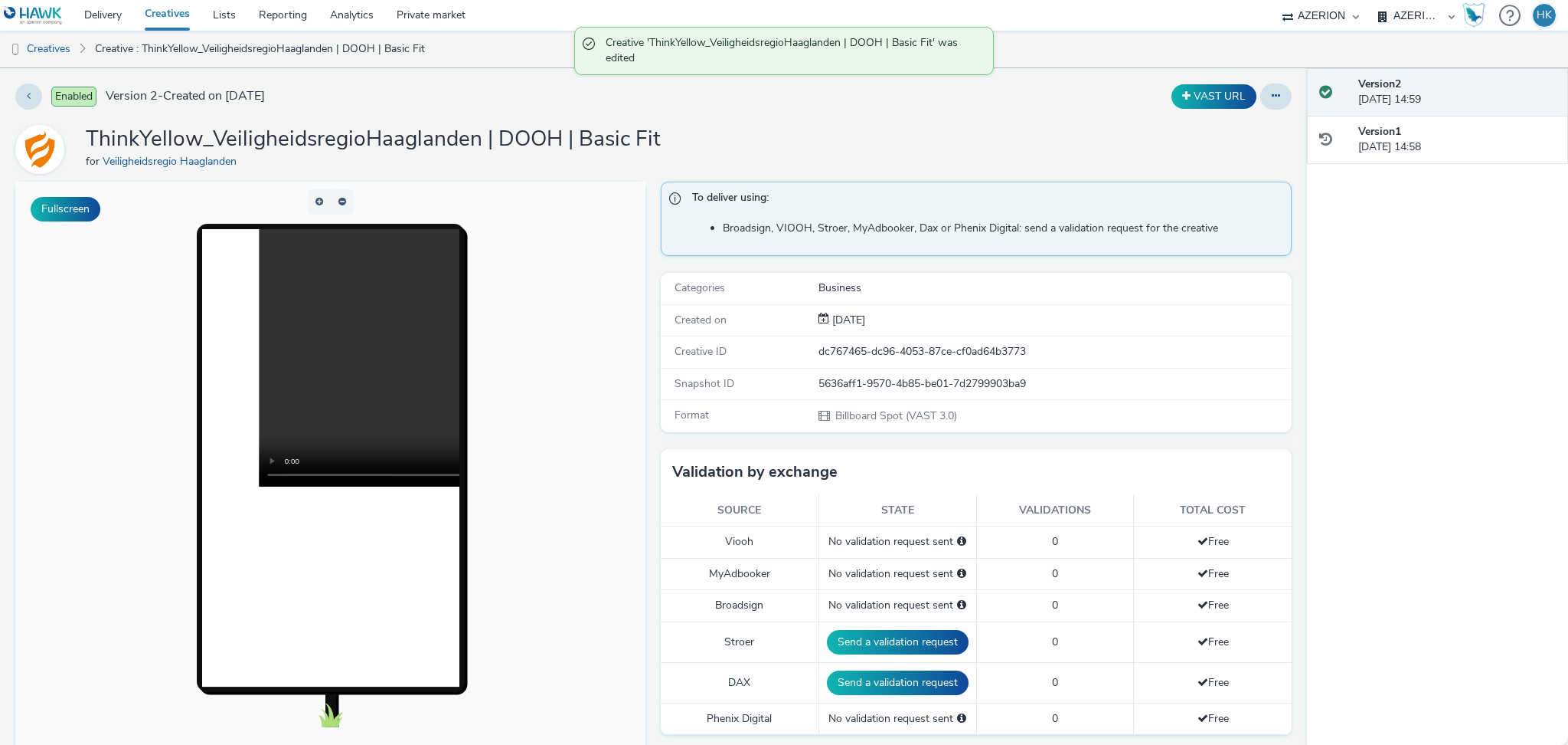
click at [176, 24] on link "Creatives" at bounding box center [167, 15] width 68 height 31
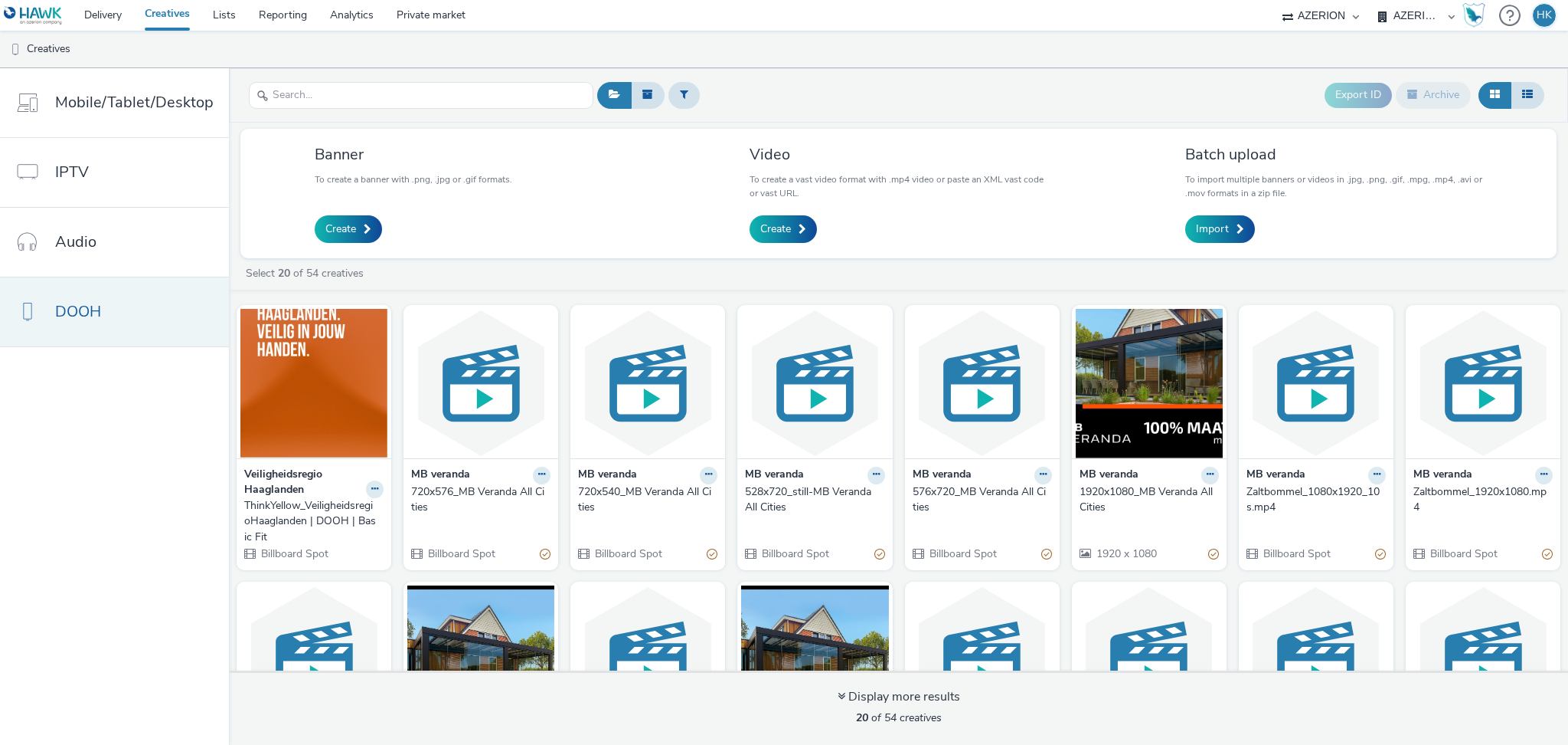
click at [153, 303] on link "DOOH" at bounding box center [114, 312] width 229 height 69
click at [371, 484] on icon at bounding box center [375, 489] width 7 height 9
click at [326, 457] on img at bounding box center [314, 383] width 147 height 149
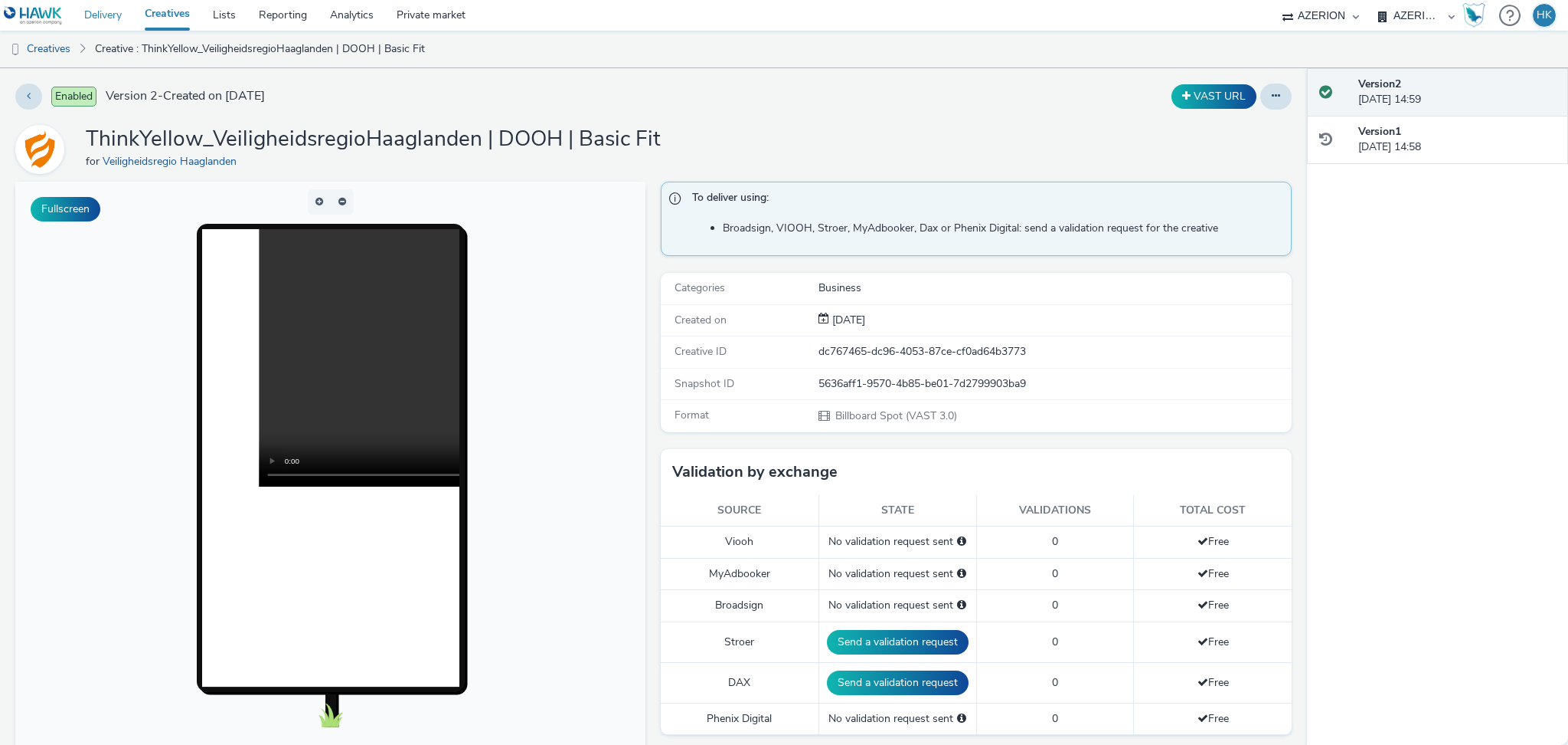
click at [114, 23] on link "Delivery" at bounding box center [102, 15] width 60 height 31
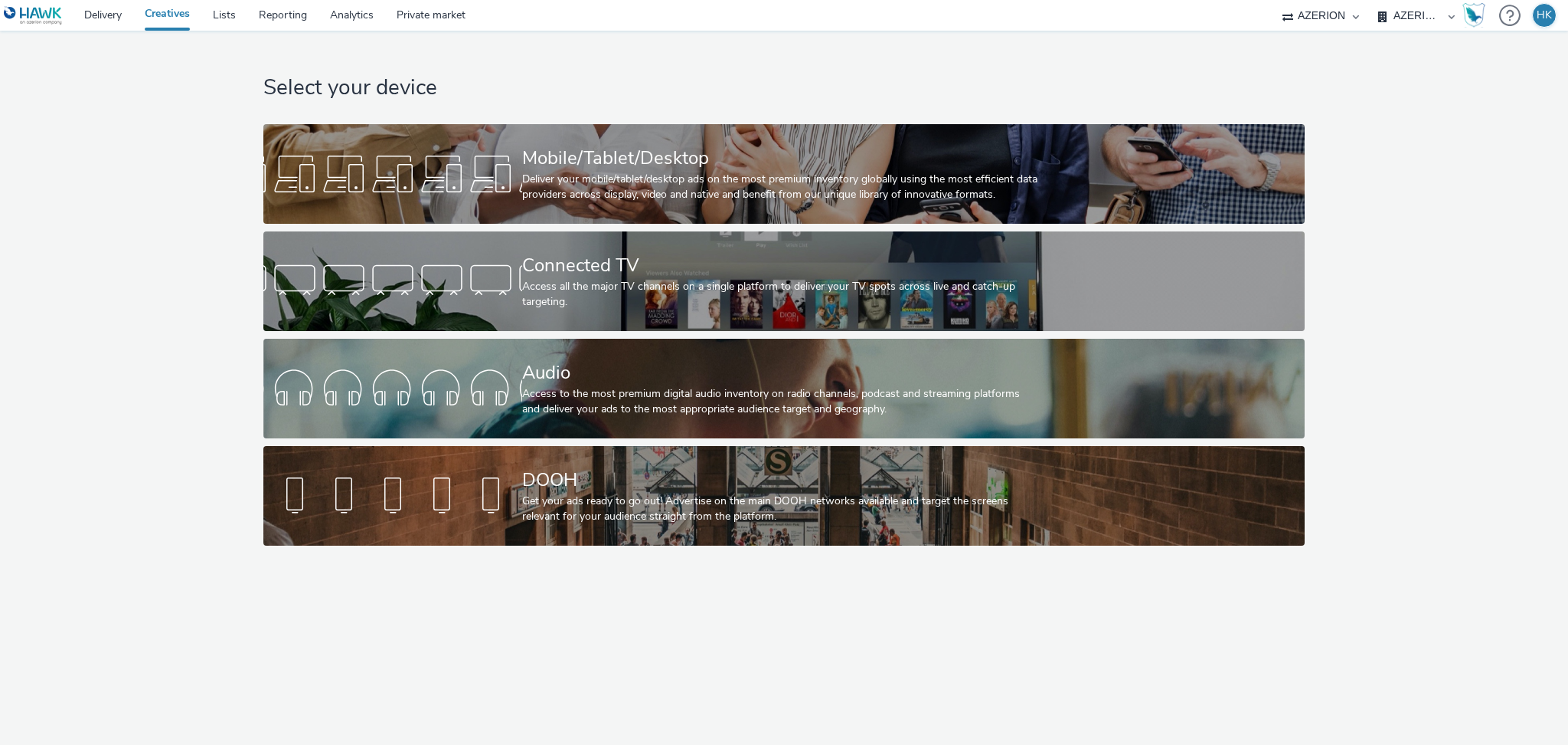
select select "a1f58486-1528-4f8c-8610-e1cdd7553bc1"
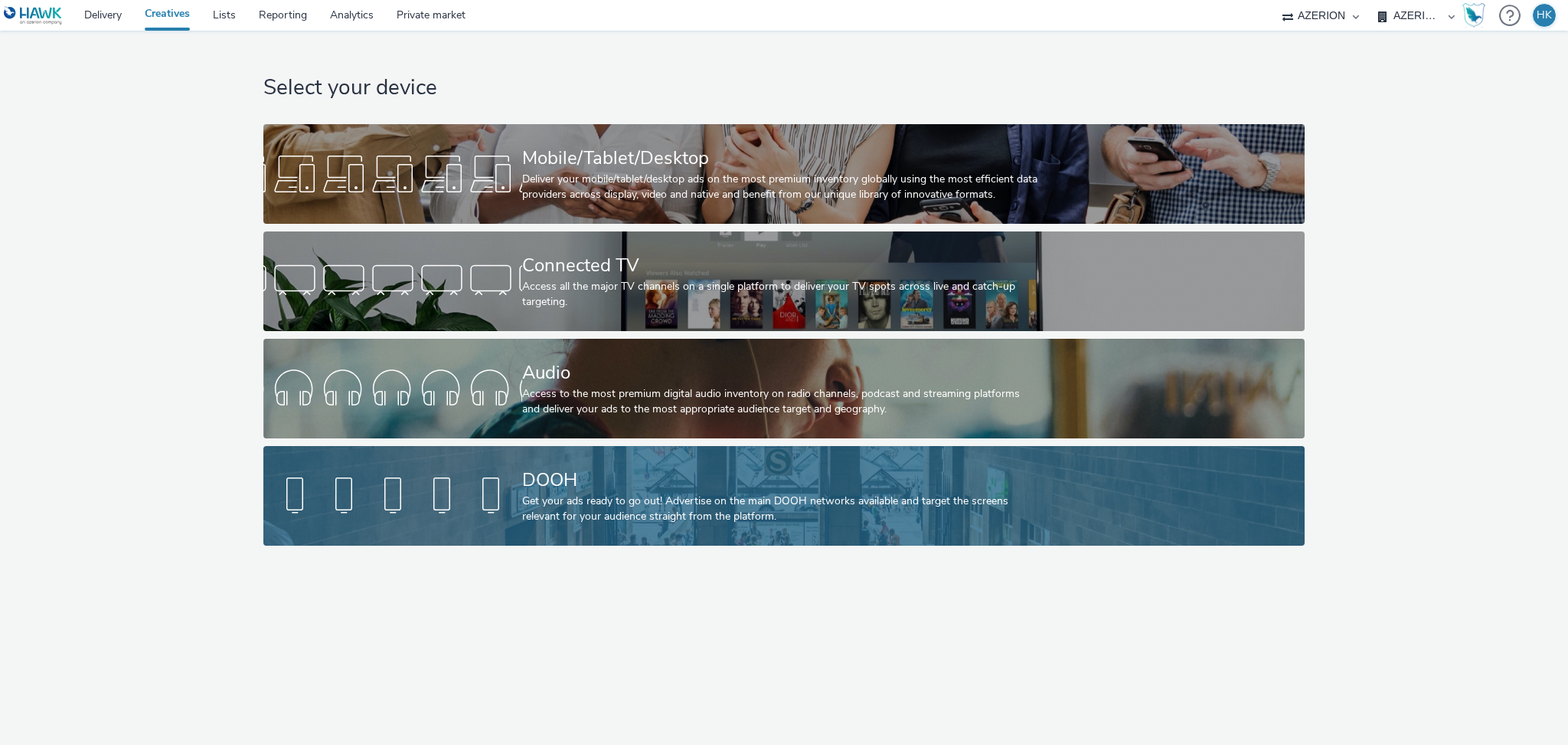
click at [837, 541] on div "DOOH Get your ads ready to go out! Advertise on the main DOOH networks availabl…" at bounding box center [781, 496] width 518 height 100
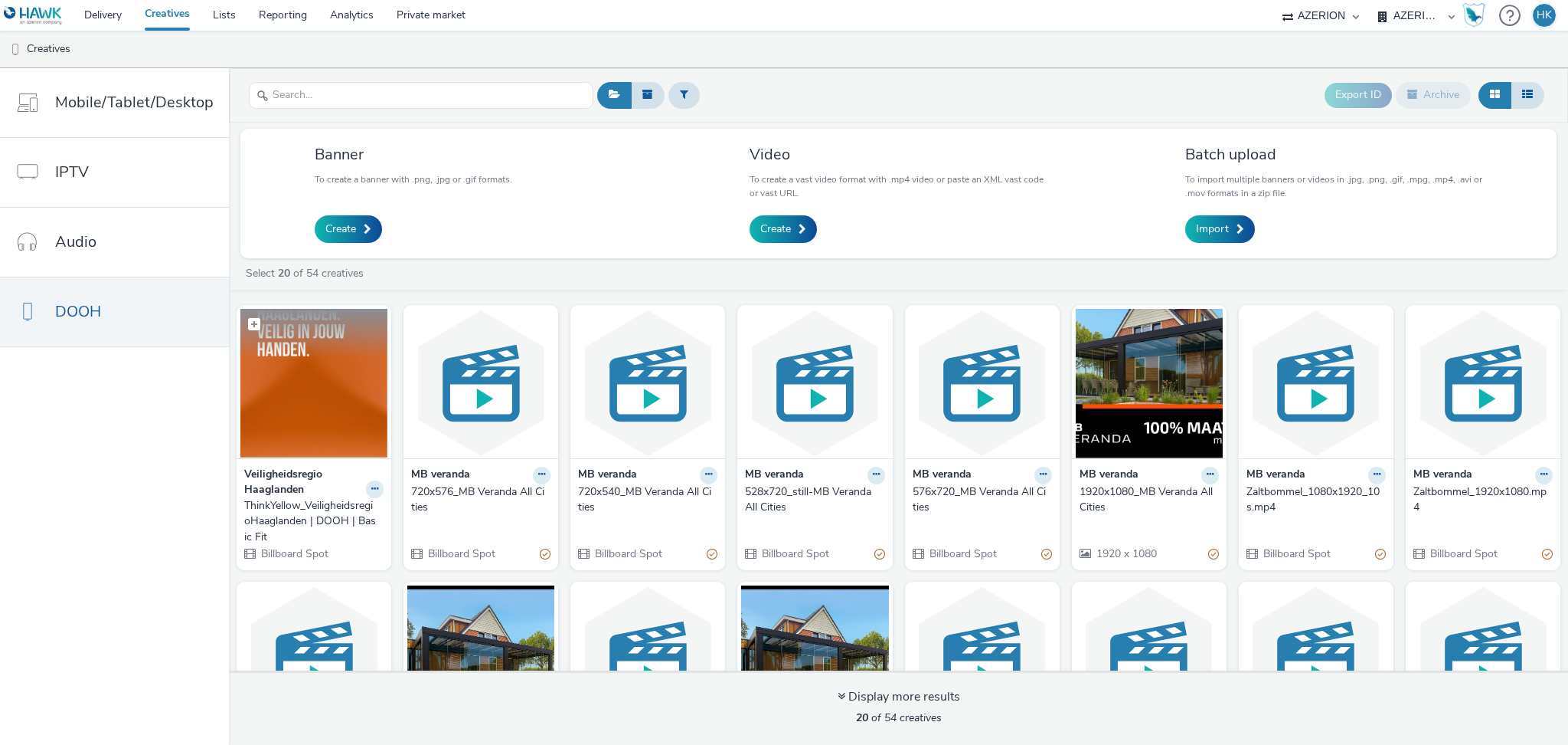
click at [325, 393] on img at bounding box center [314, 383] width 147 height 149
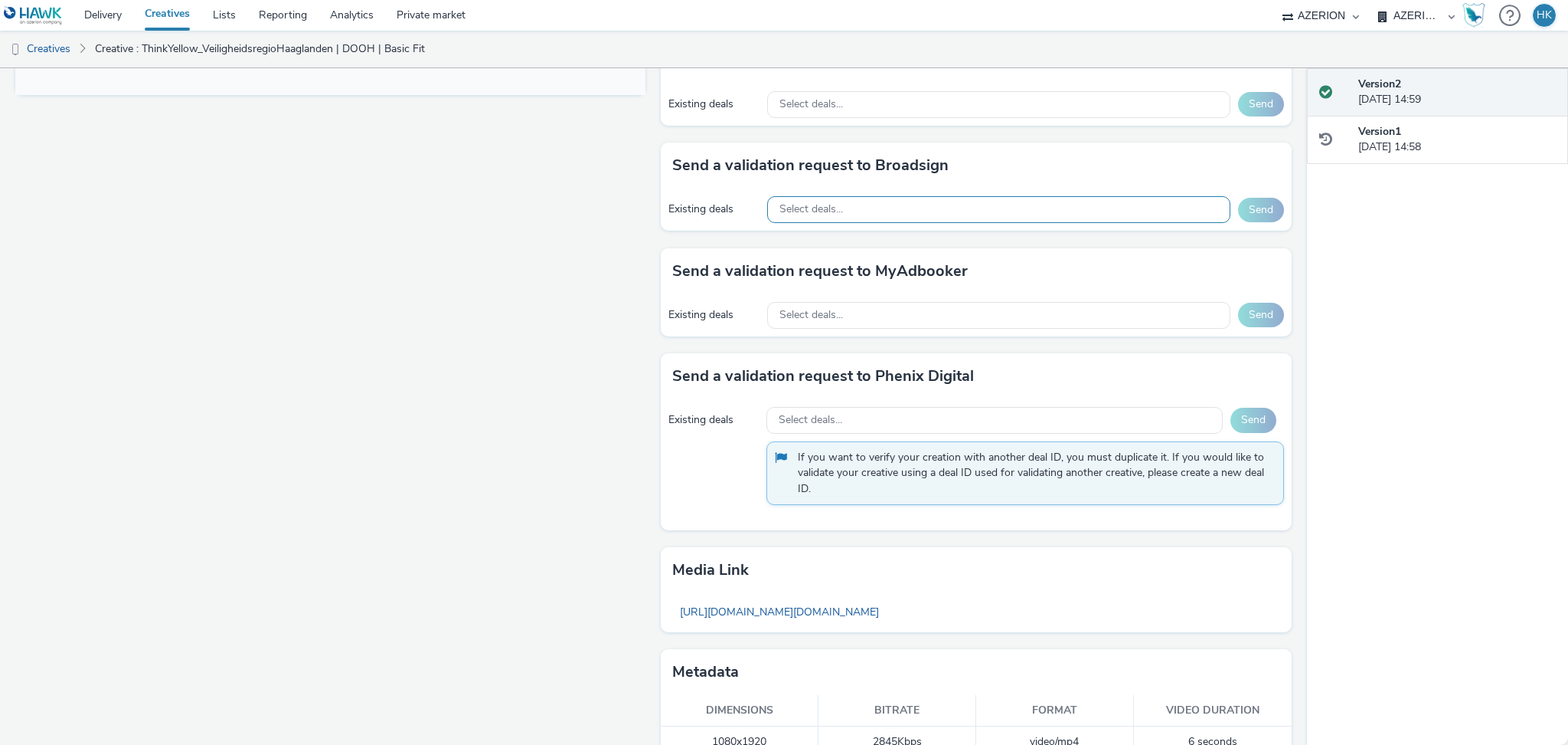
click at [905, 216] on div "Select deals..." at bounding box center [999, 209] width 463 height 27
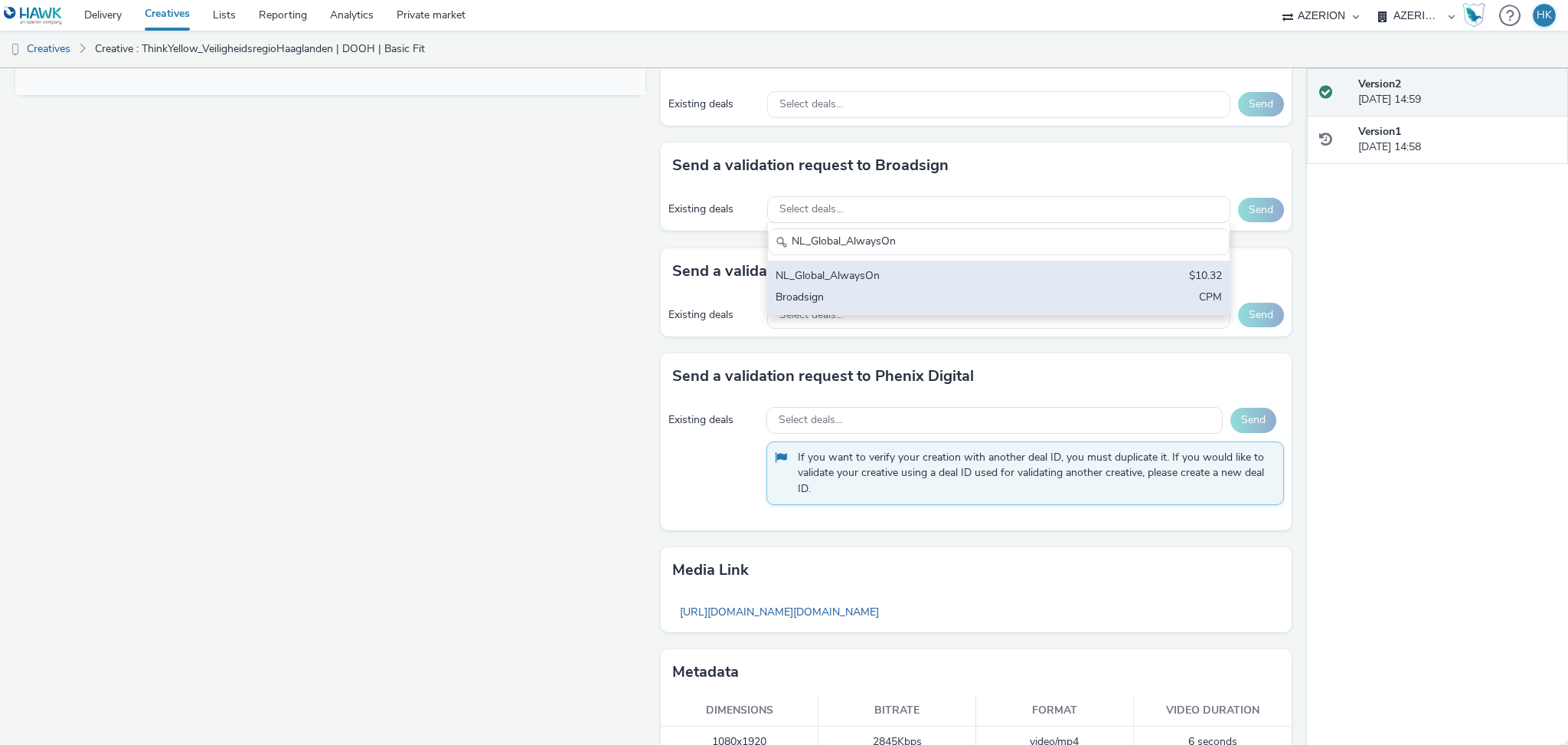
type input "NL_Global_AlwaysOn"
click at [900, 290] on div "Broadsign" at bounding box center [923, 299] width 295 height 18
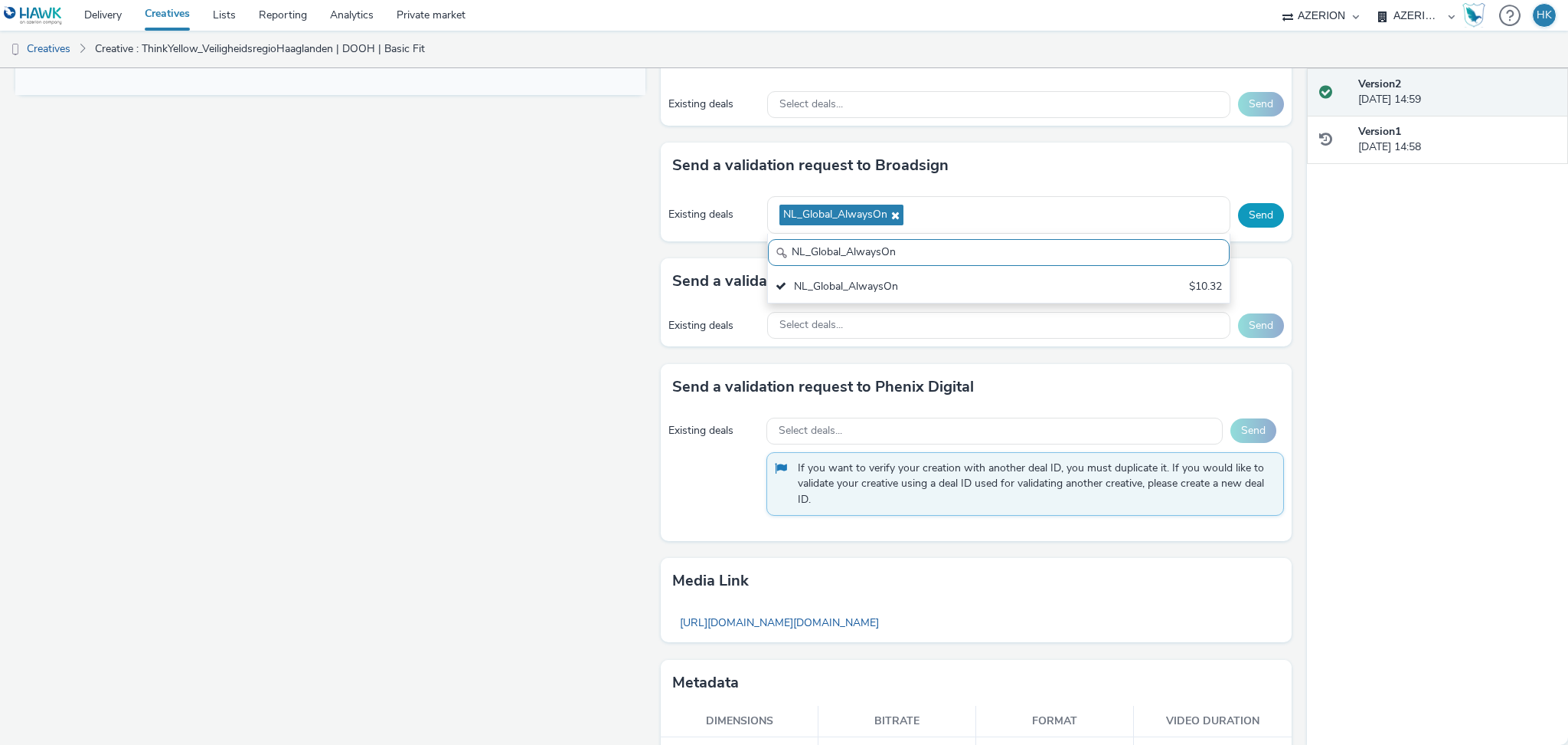
click at [1238, 223] on button "Send" at bounding box center [1261, 216] width 46 height 25
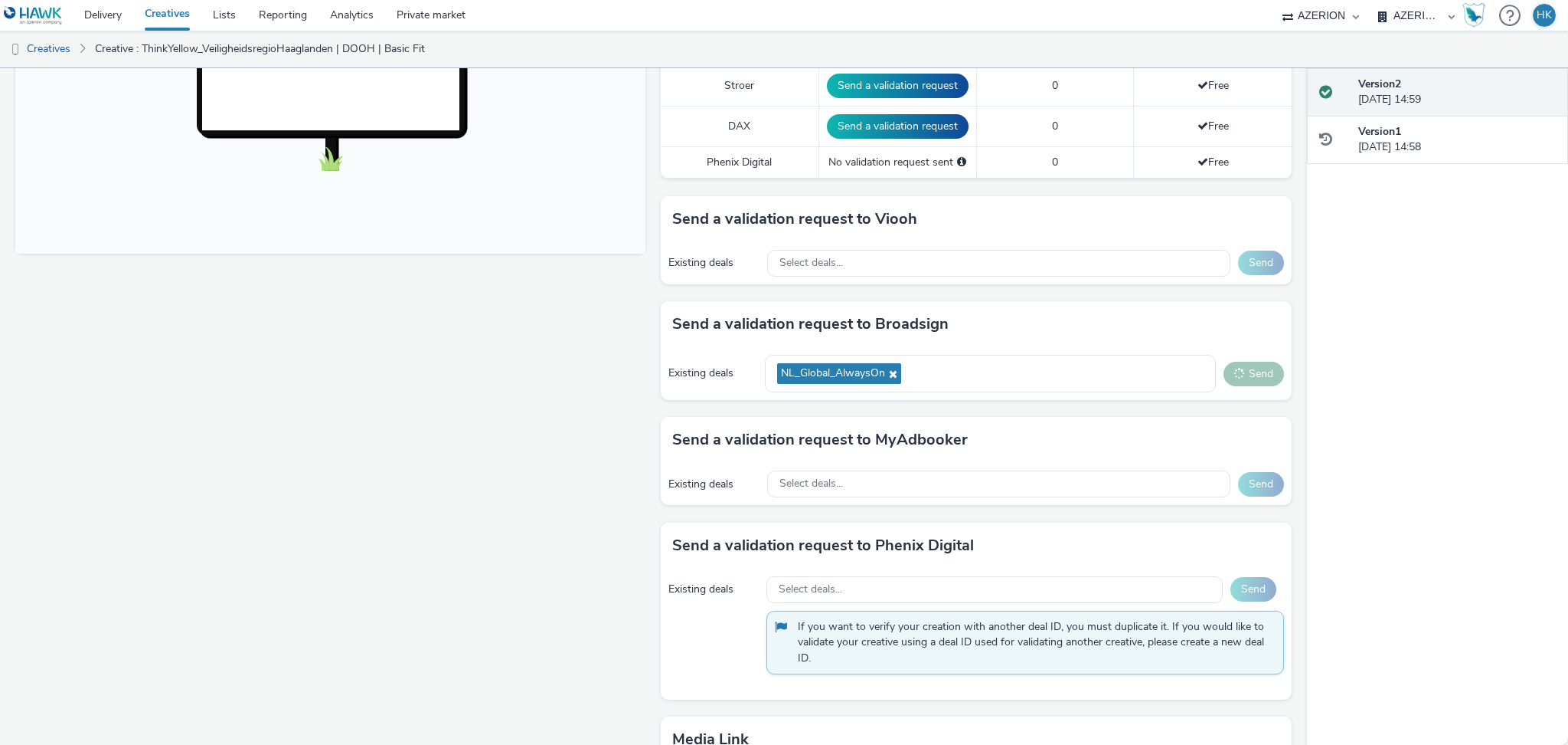
scroll to position [550, 0]
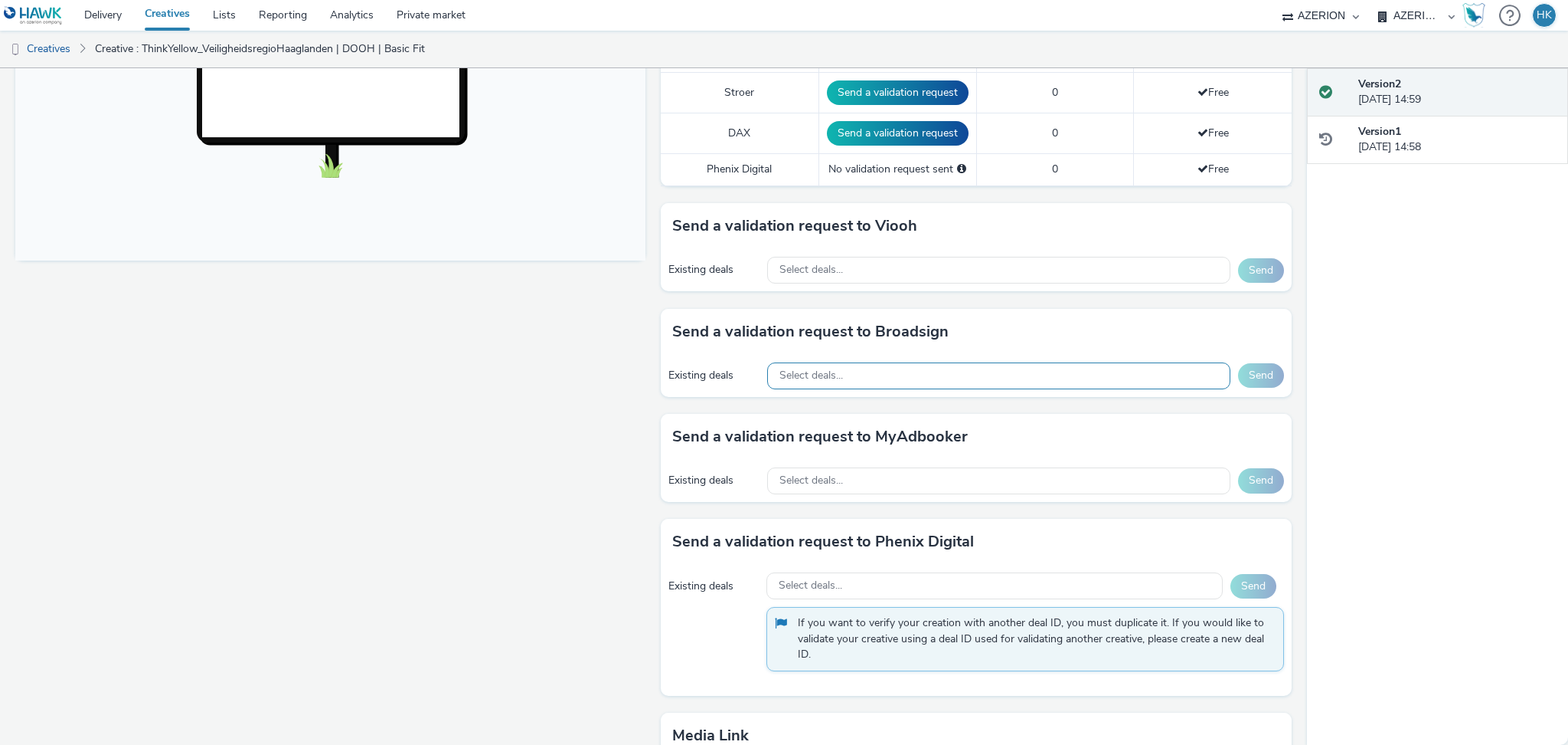
click at [791, 369] on span "Select deals..." at bounding box center [811, 376] width 64 height 13
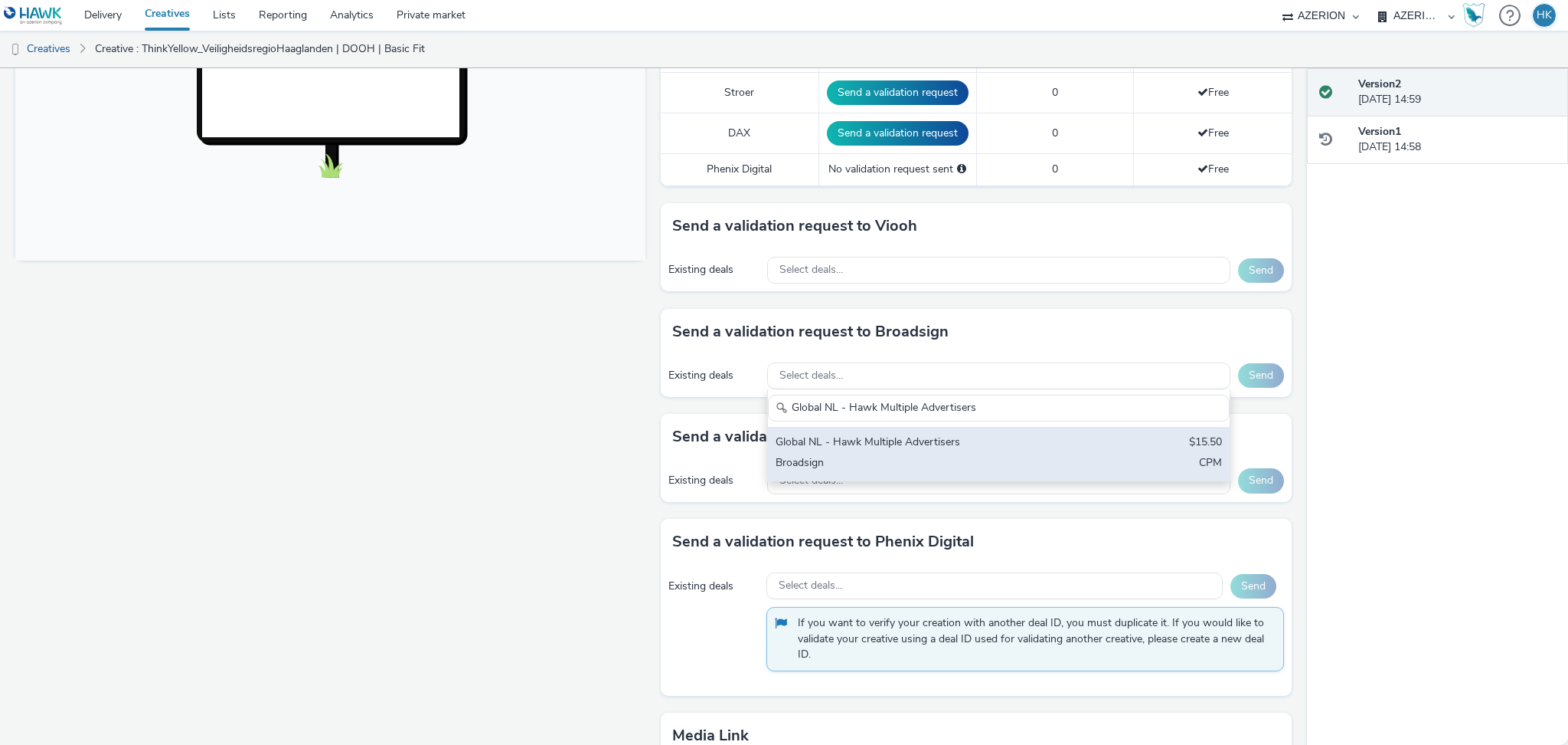
type input "Global NL - Hawk Multiple Advertisers"
click at [867, 455] on div "Broadsign" at bounding box center [923, 464] width 295 height 18
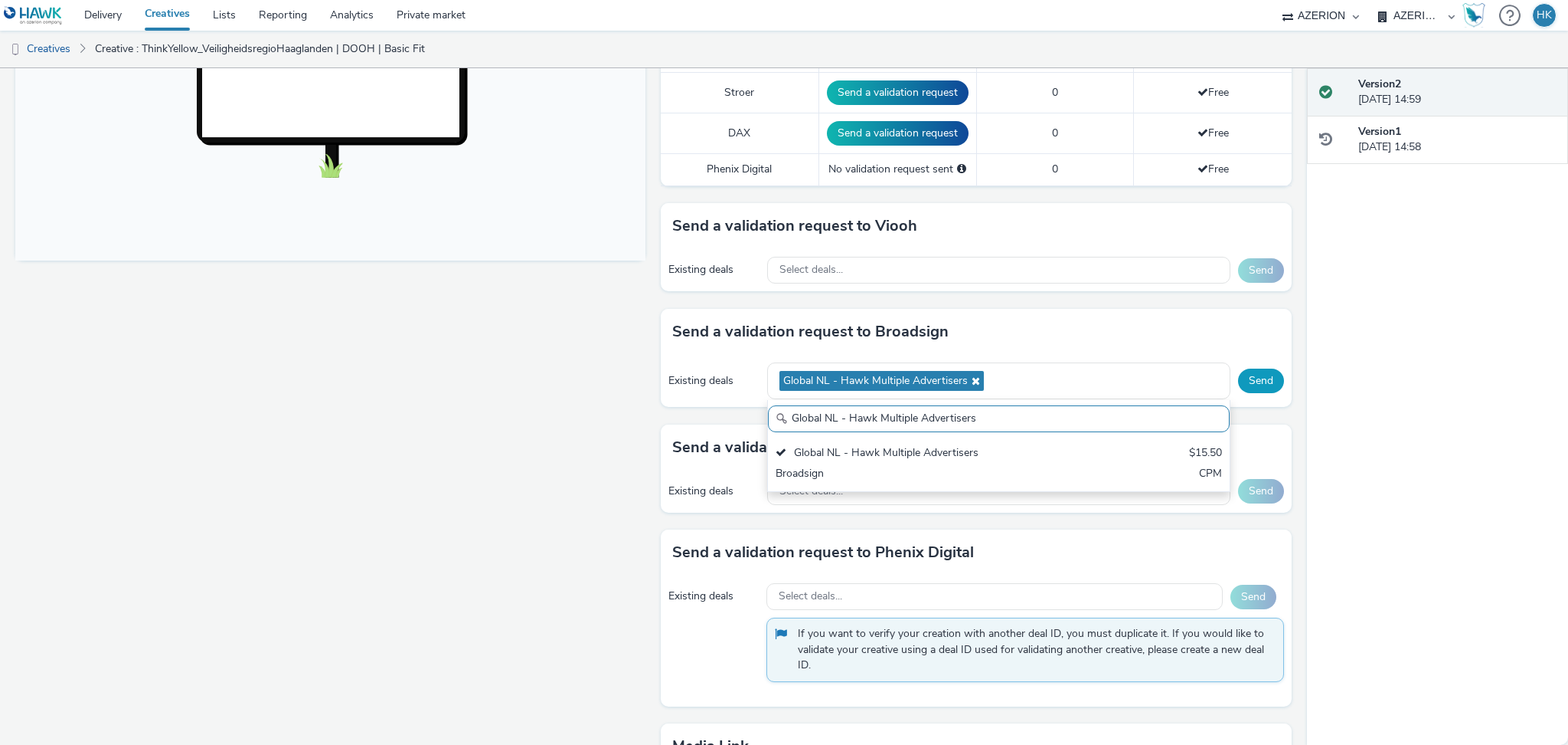
scroll to position [0, 0]
click at [1243, 382] on button "Send" at bounding box center [1261, 381] width 46 height 25
